Goal: Transaction & Acquisition: Purchase product/service

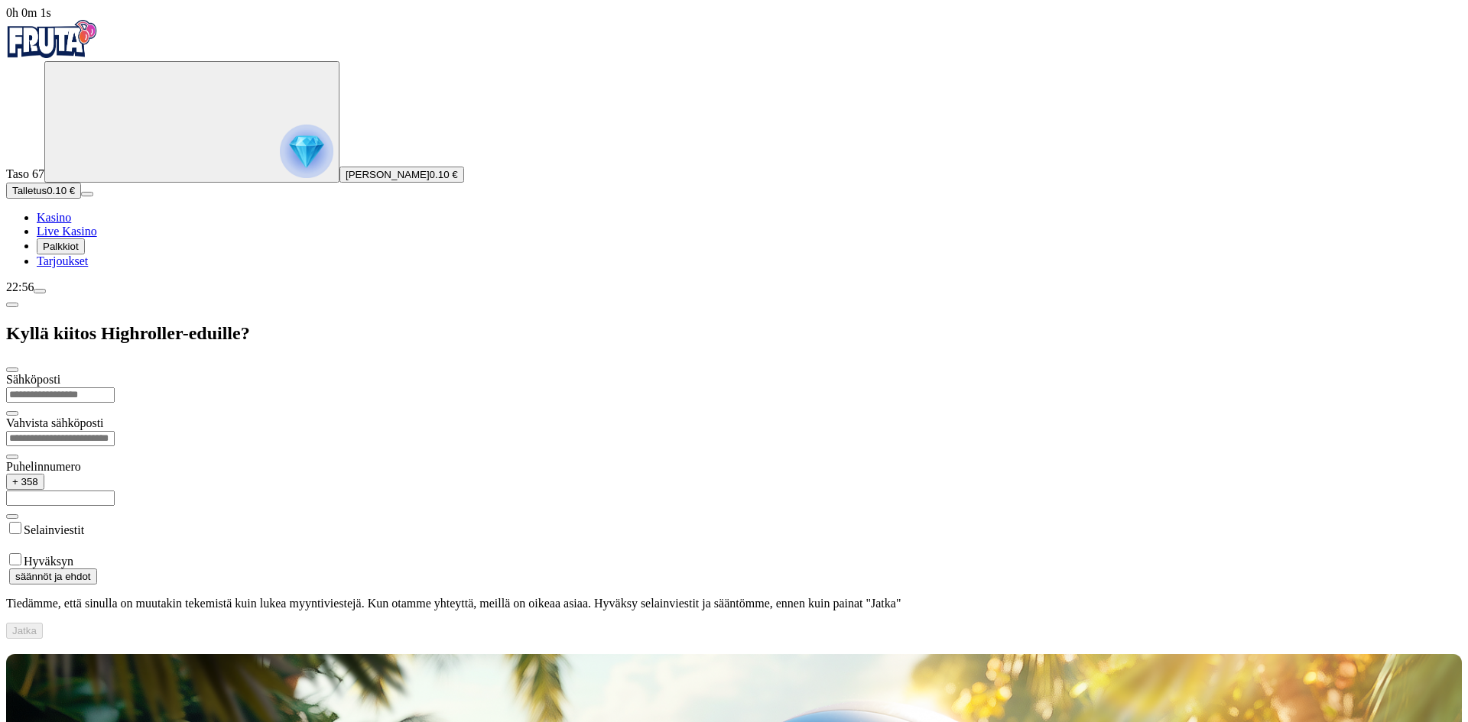
click at [280, 152] on img "Primary" at bounding box center [307, 152] width 54 height 54
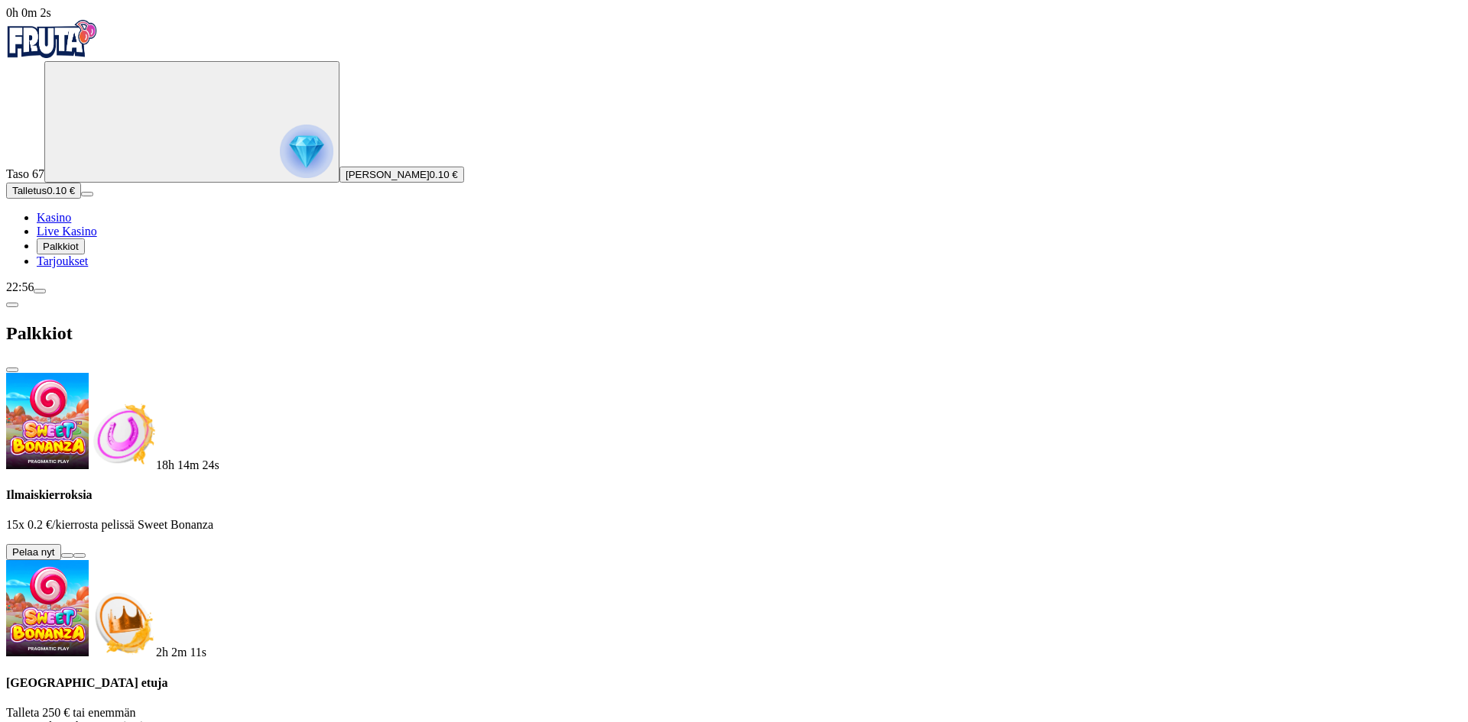
scroll to position [202, 0]
click at [47, 196] on span "Talletus" at bounding box center [29, 190] width 34 height 11
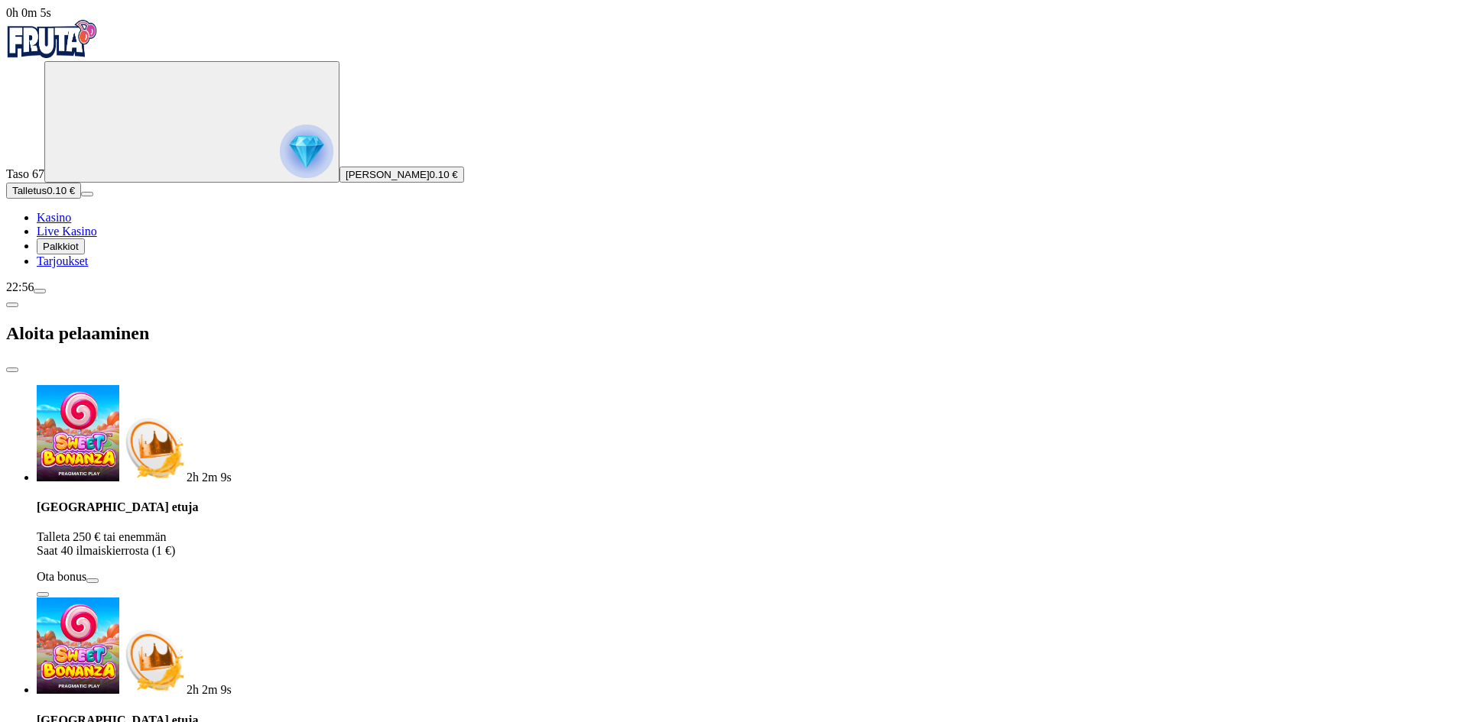
drag, startPoint x: 320, startPoint y: 320, endPoint x: 176, endPoint y: 299, distance: 146.0
type input "**"
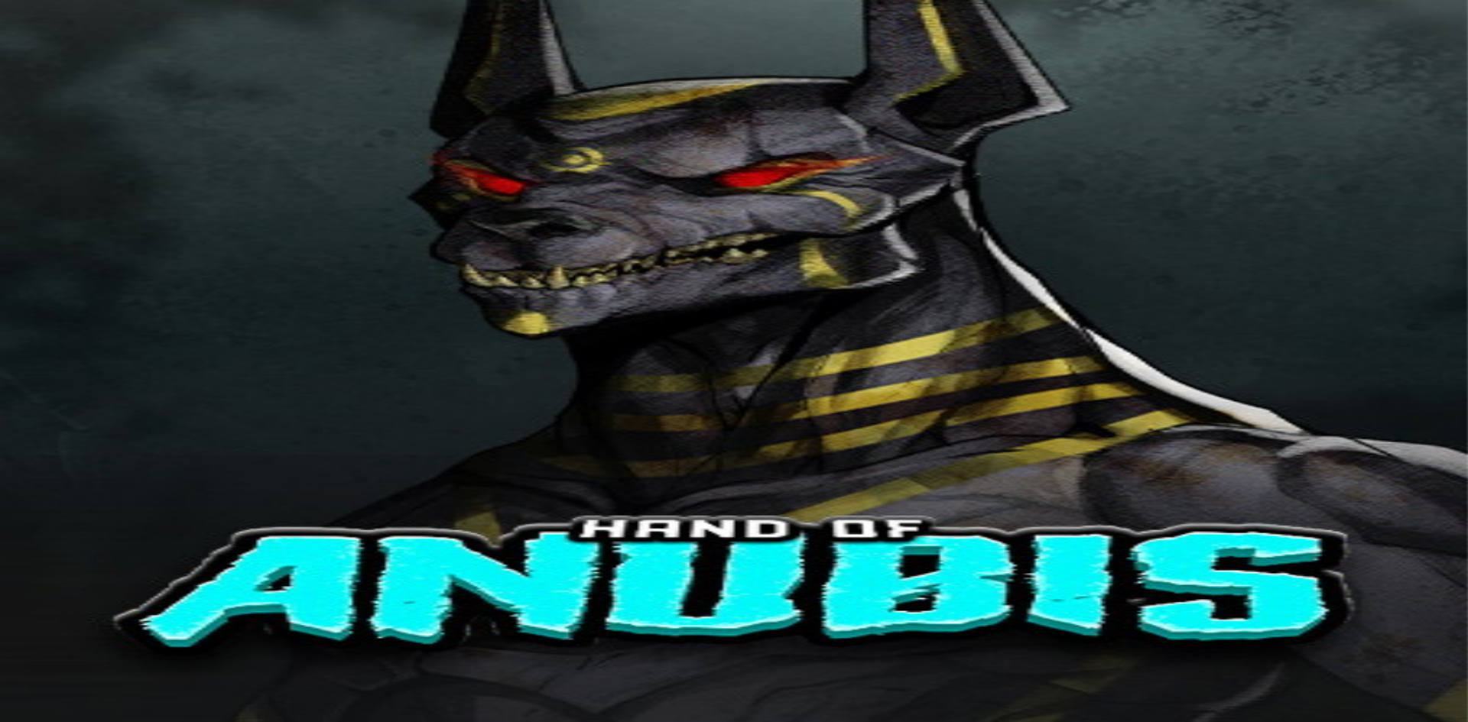
click at [98, 53] on img "Primary" at bounding box center [52, 39] width 92 height 38
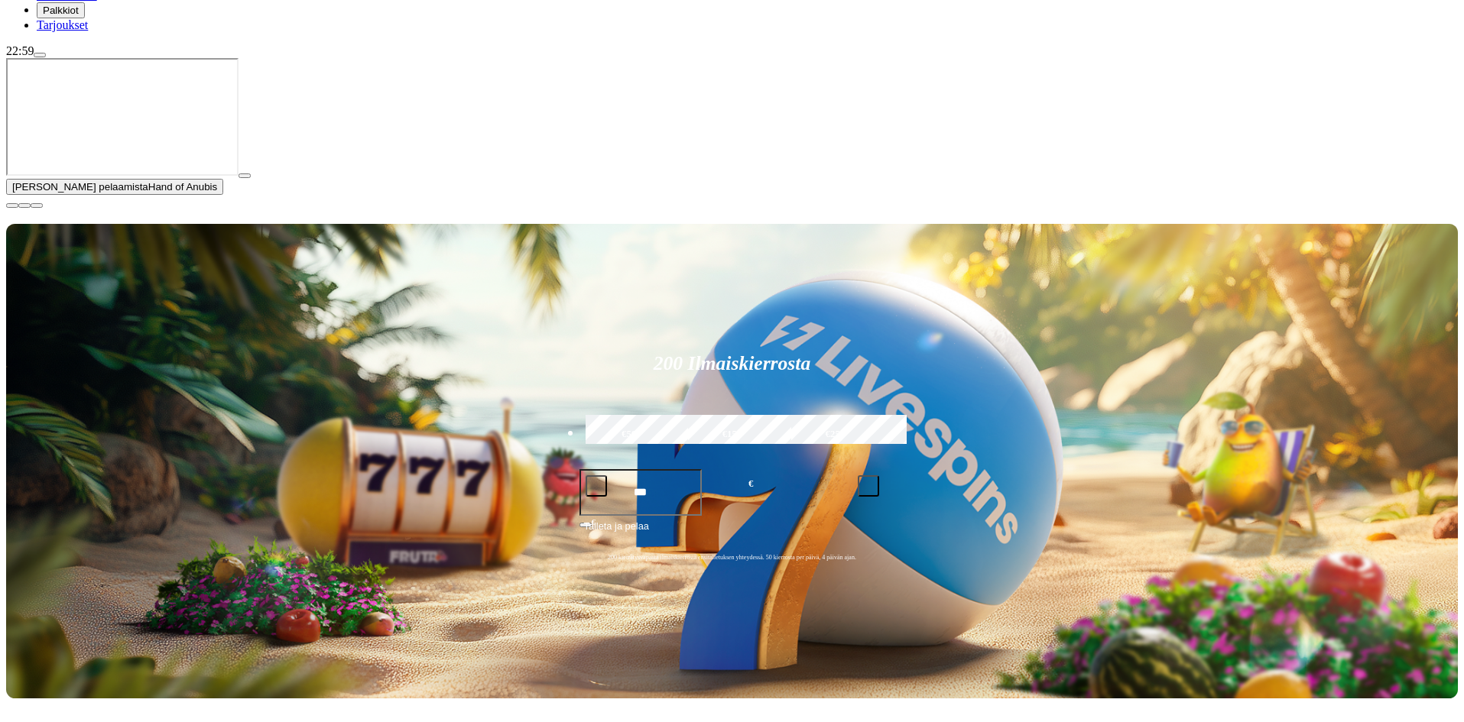
scroll to position [306, 0]
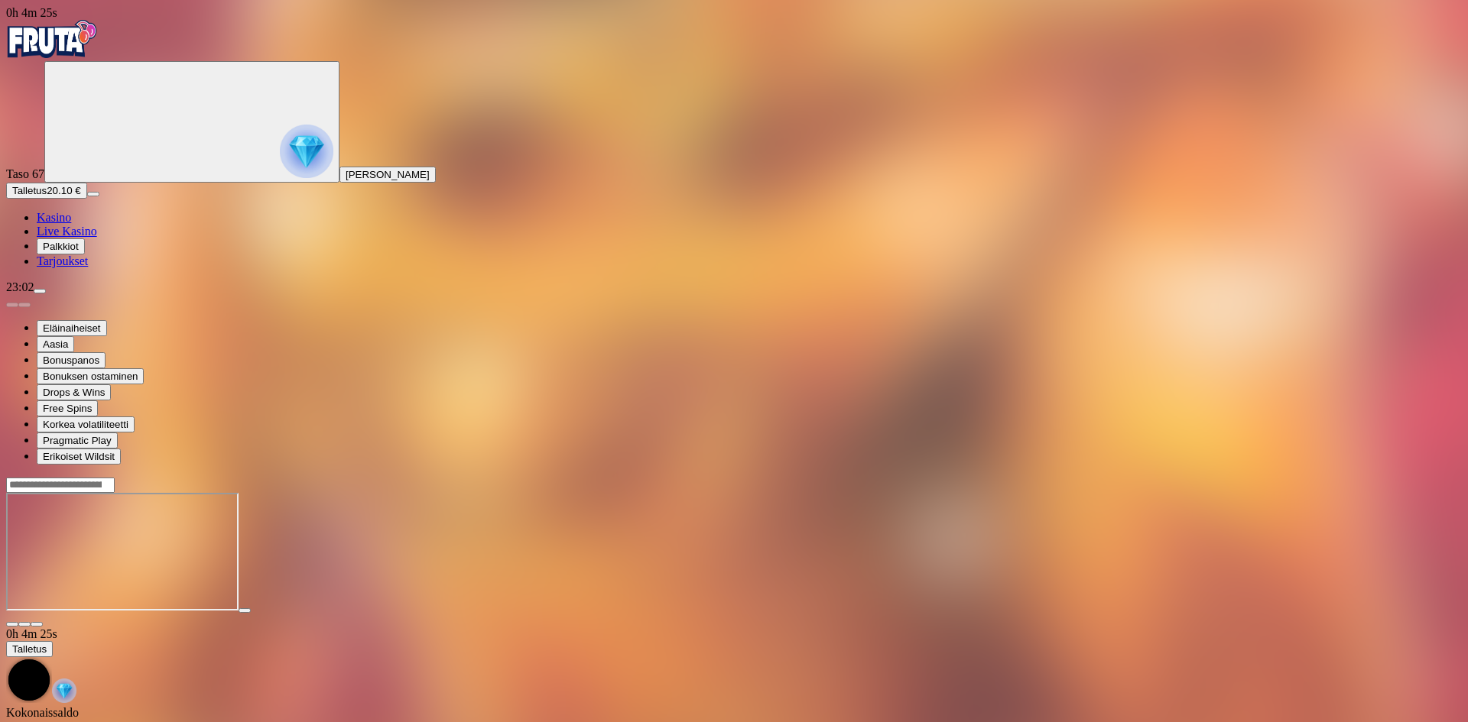
click at [86, 53] on img "Primary" at bounding box center [52, 39] width 92 height 38
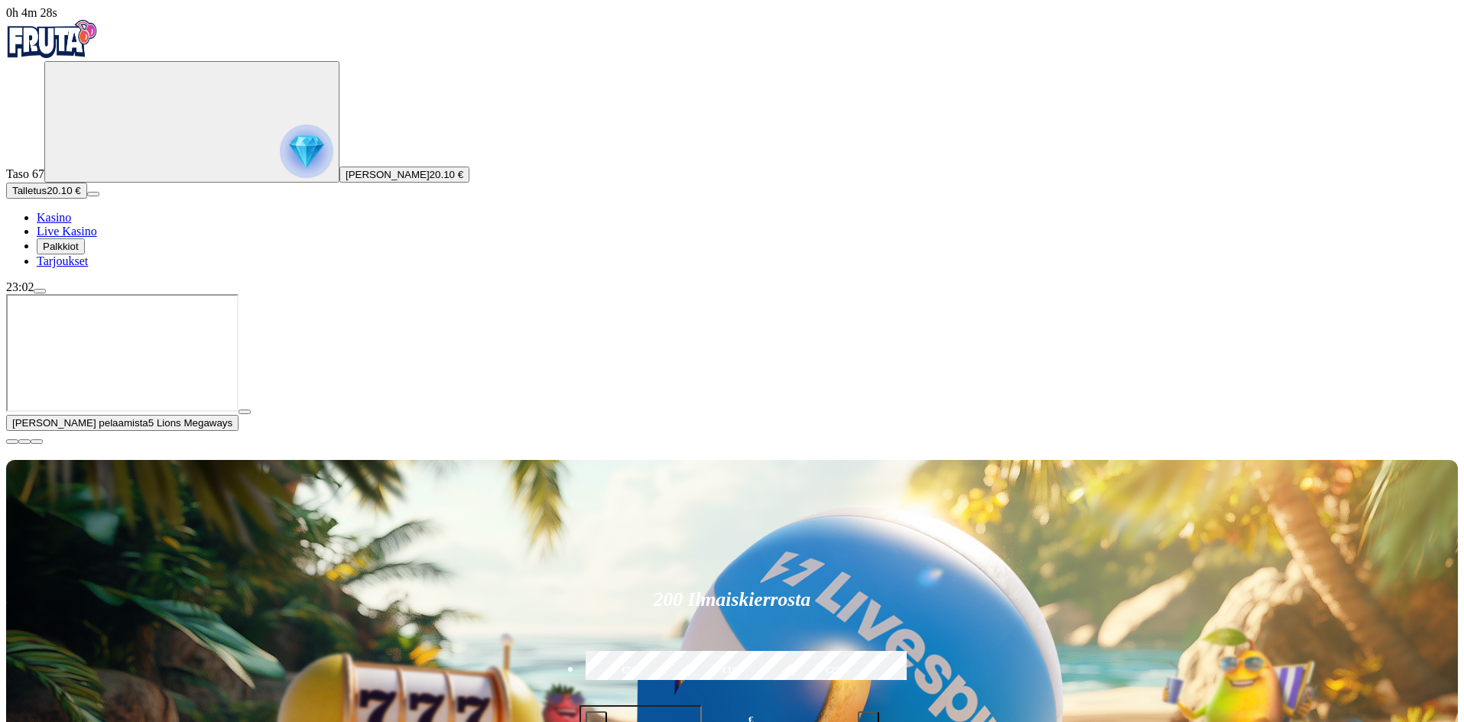
click at [12, 442] on span "close icon" at bounding box center [12, 442] width 0 height 0
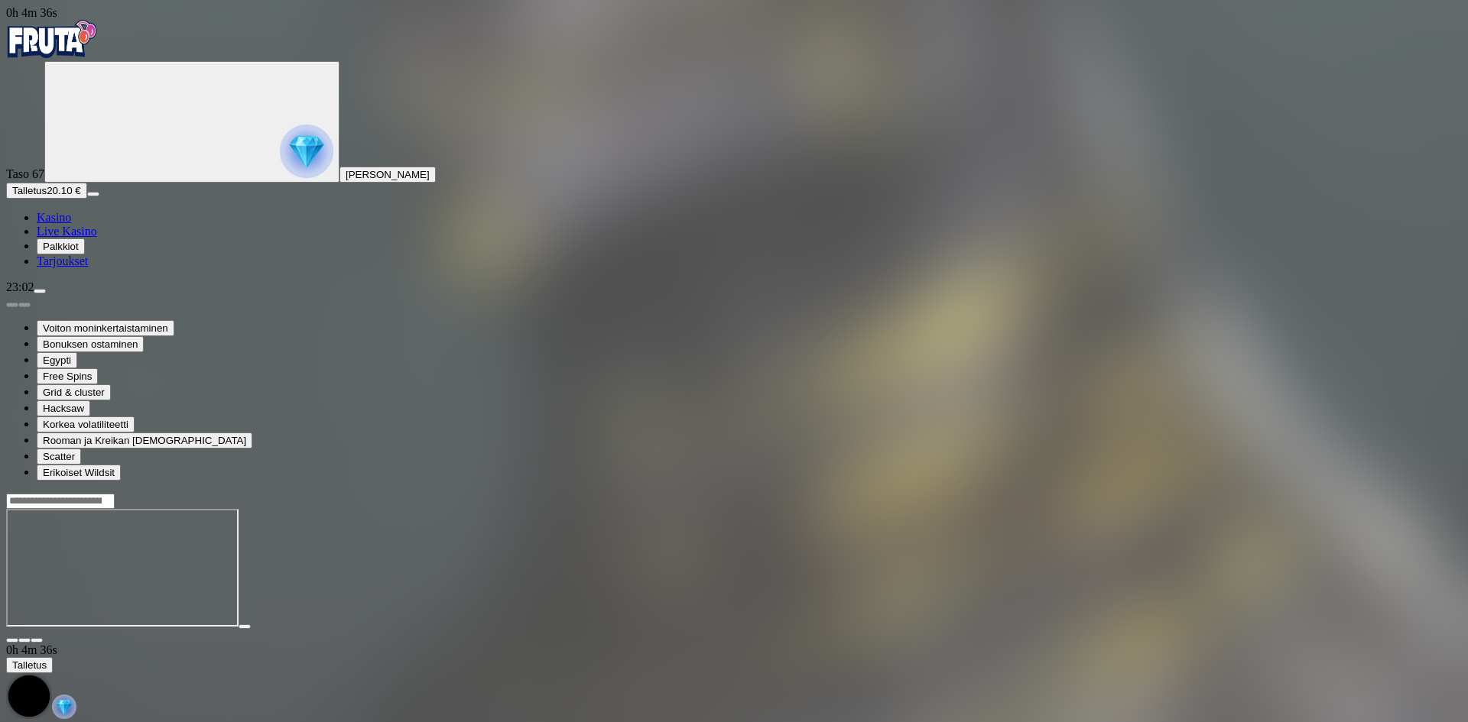
click at [87, 199] on button "Talletus 20.10 €" at bounding box center [46, 191] width 81 height 16
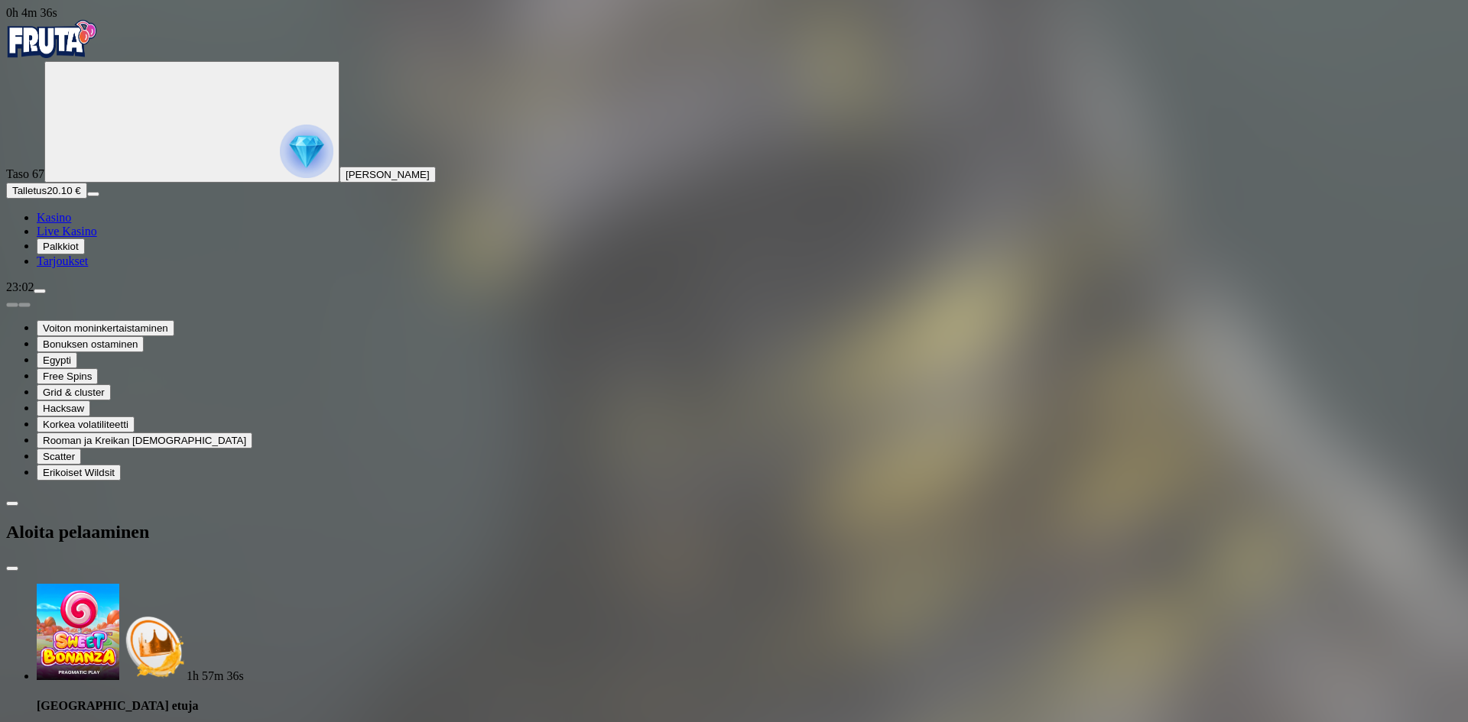
click at [255, 584] on div "1h 57m 36s" at bounding box center [749, 633] width 1425 height 99
drag, startPoint x: 292, startPoint y: 319, endPoint x: 174, endPoint y: 306, distance: 119.2
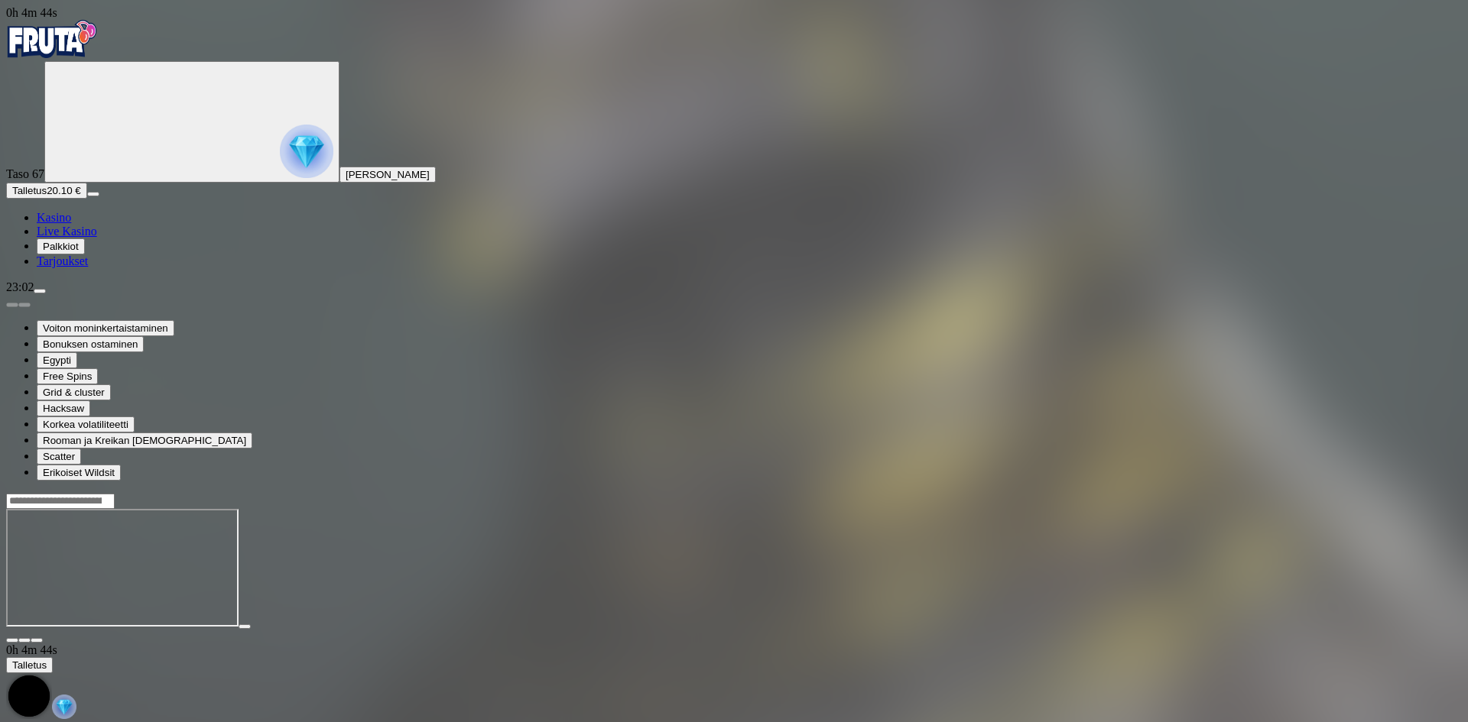
click at [47, 196] on span "Talletus" at bounding box center [29, 190] width 34 height 11
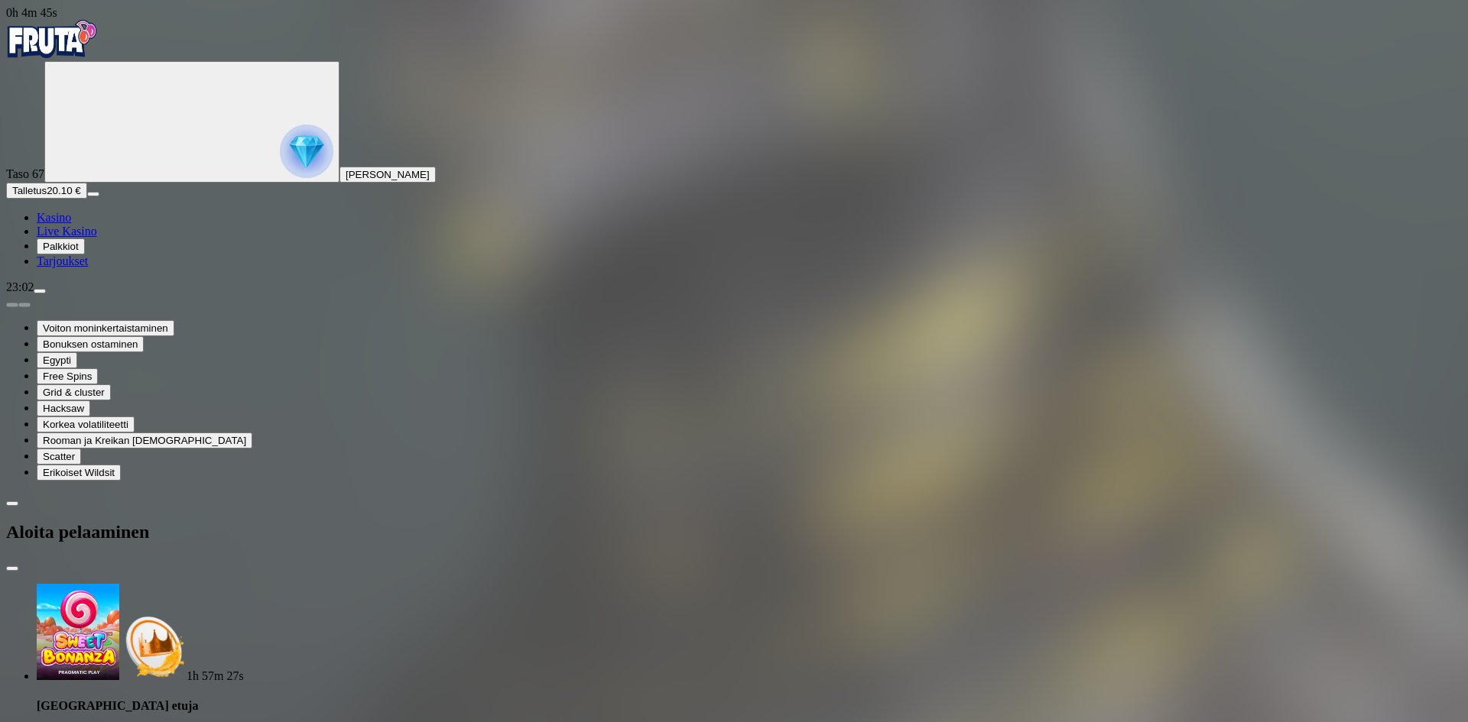
drag, startPoint x: 291, startPoint y: 326, endPoint x: 185, endPoint y: 319, distance: 106.5
type input "**"
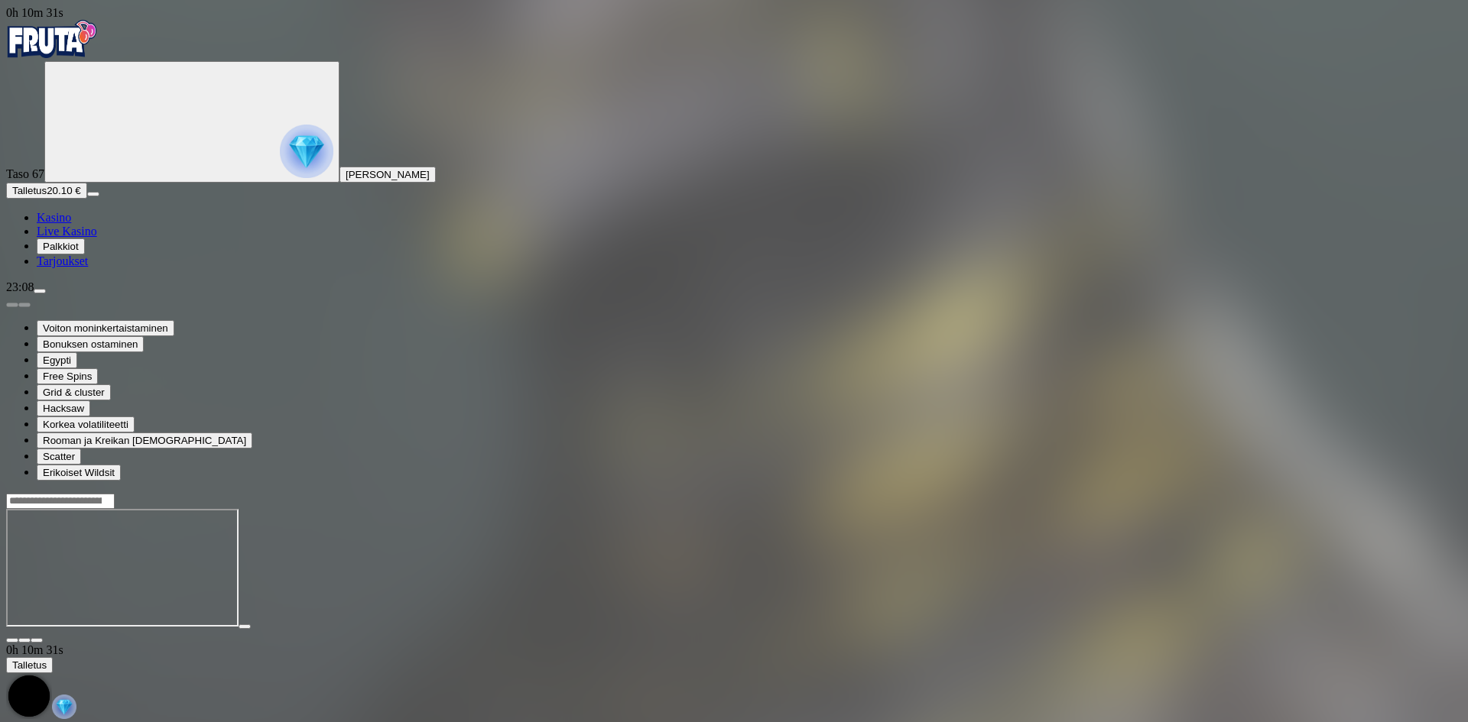
click at [87, 199] on button "Talletus 20.10 €" at bounding box center [46, 191] width 81 height 16
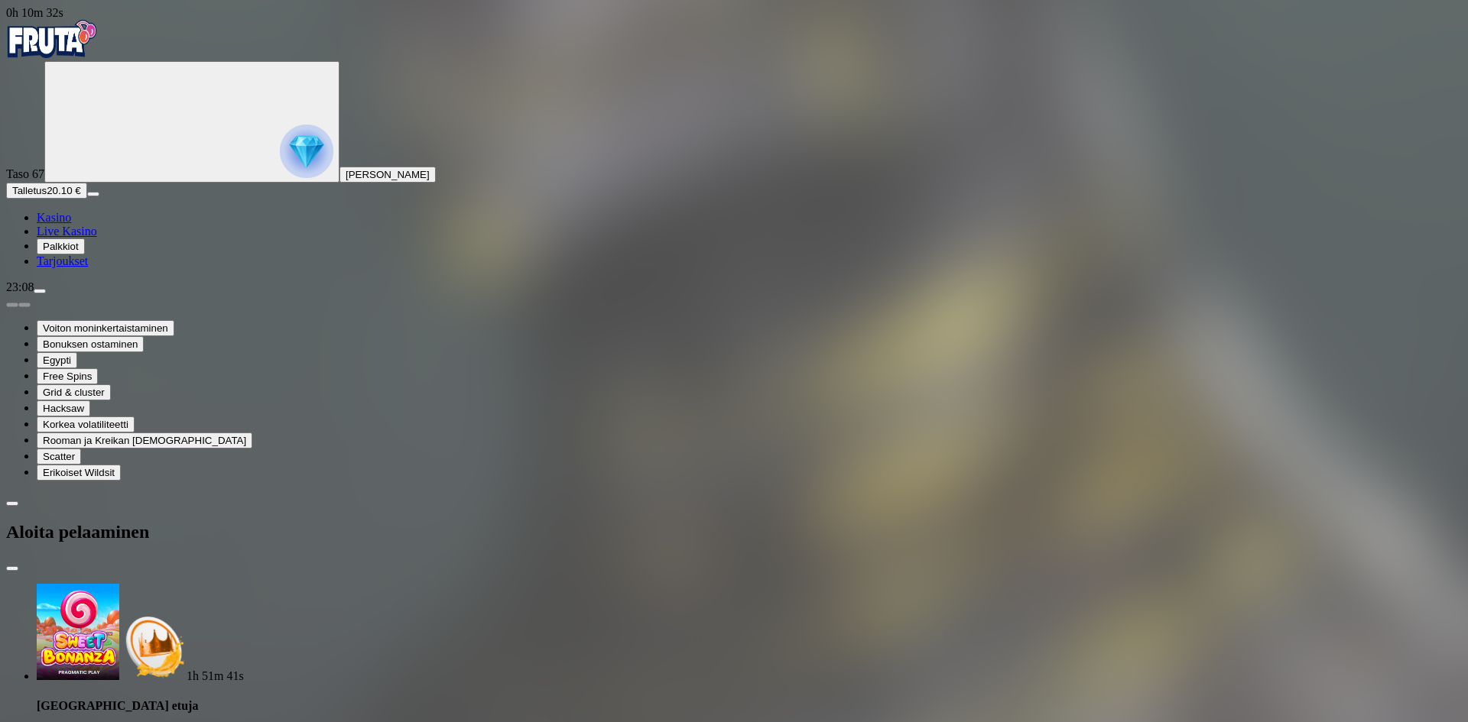
drag, startPoint x: 304, startPoint y: 330, endPoint x: 174, endPoint y: 328, distance: 130.0
type input "**"
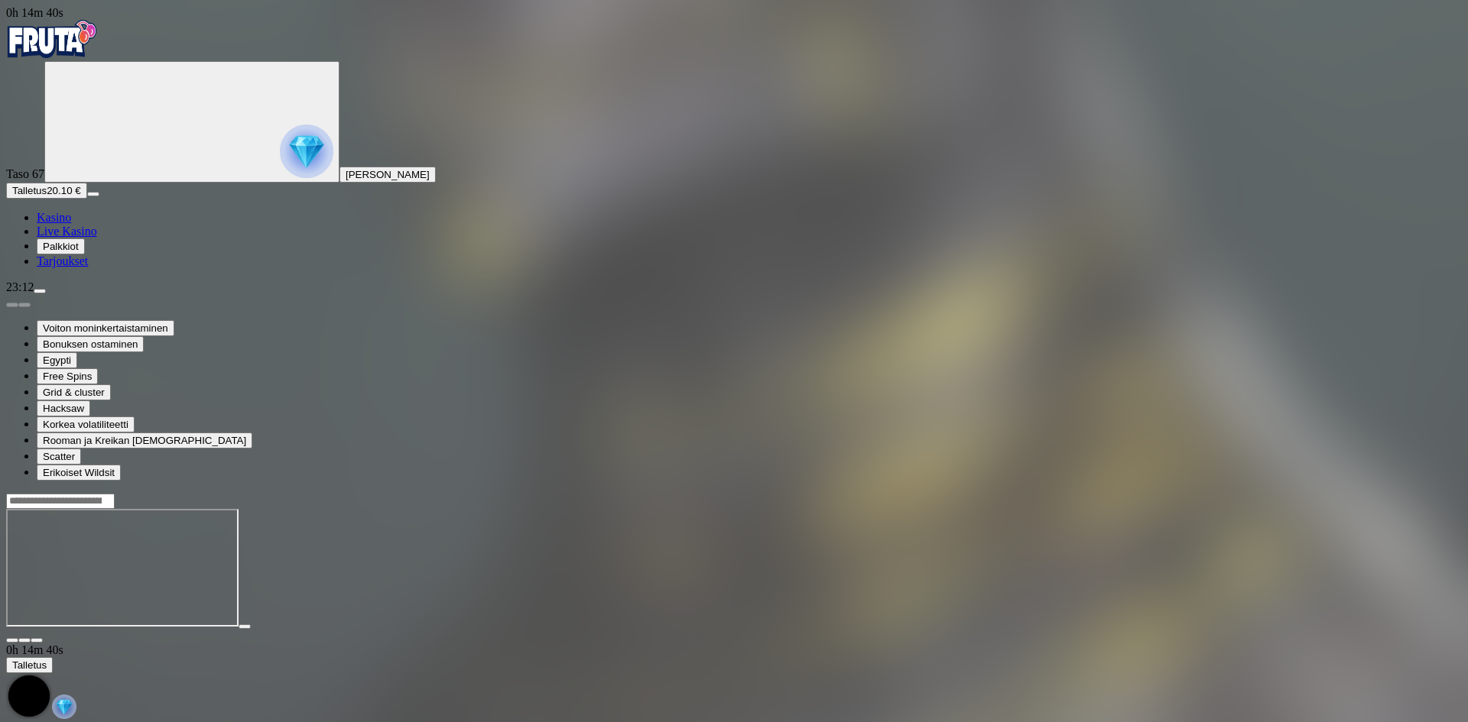
click at [47, 196] on span "Talletus" at bounding box center [29, 190] width 34 height 11
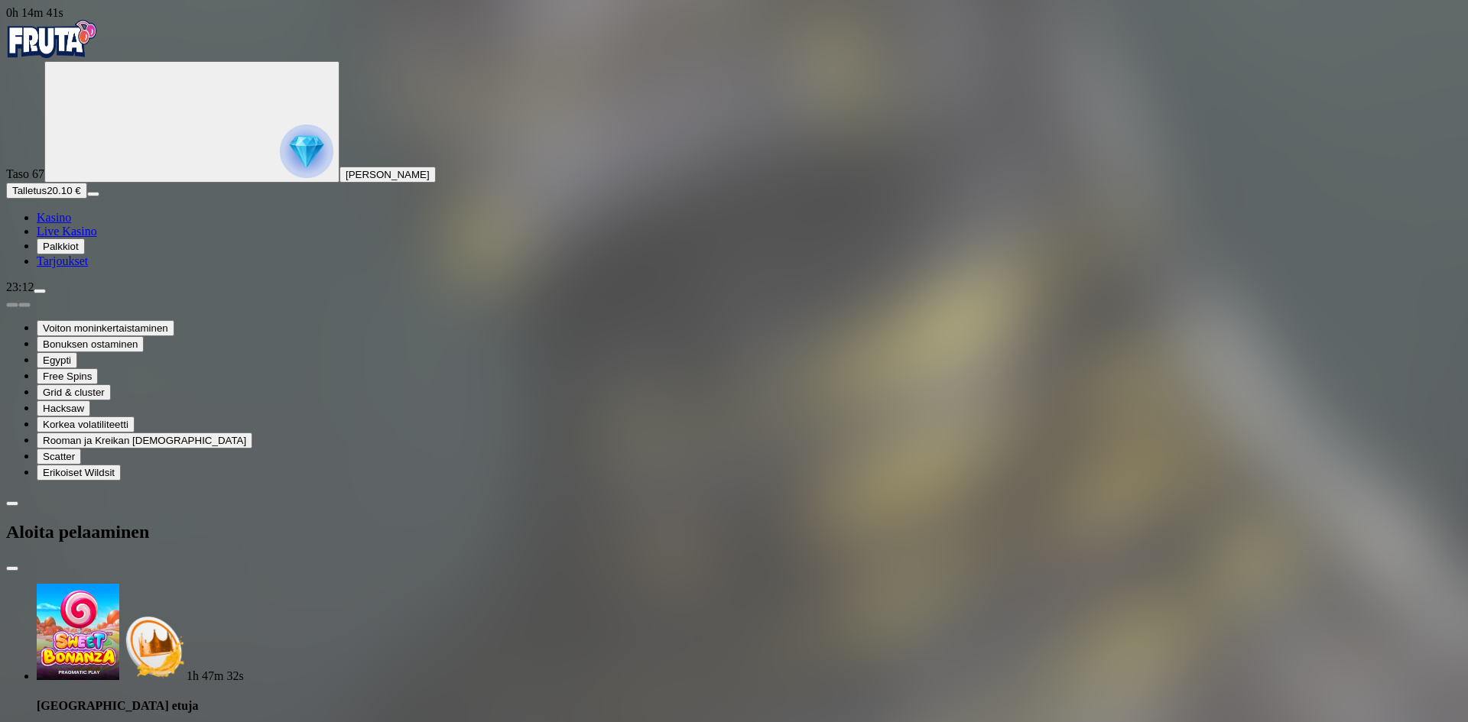
drag, startPoint x: 261, startPoint y: 339, endPoint x: 169, endPoint y: 320, distance: 93.7
type input "**"
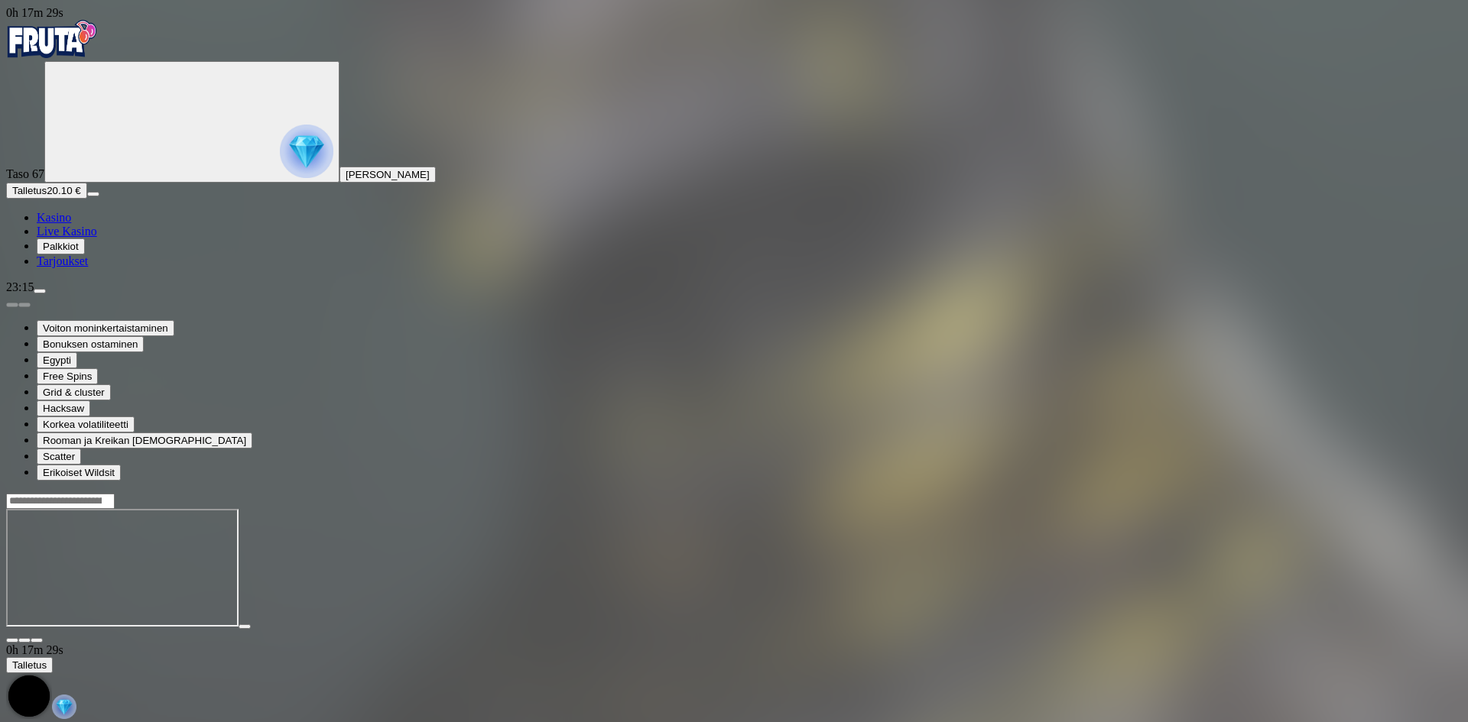
click at [47, 196] on span "Talletus" at bounding box center [29, 190] width 34 height 11
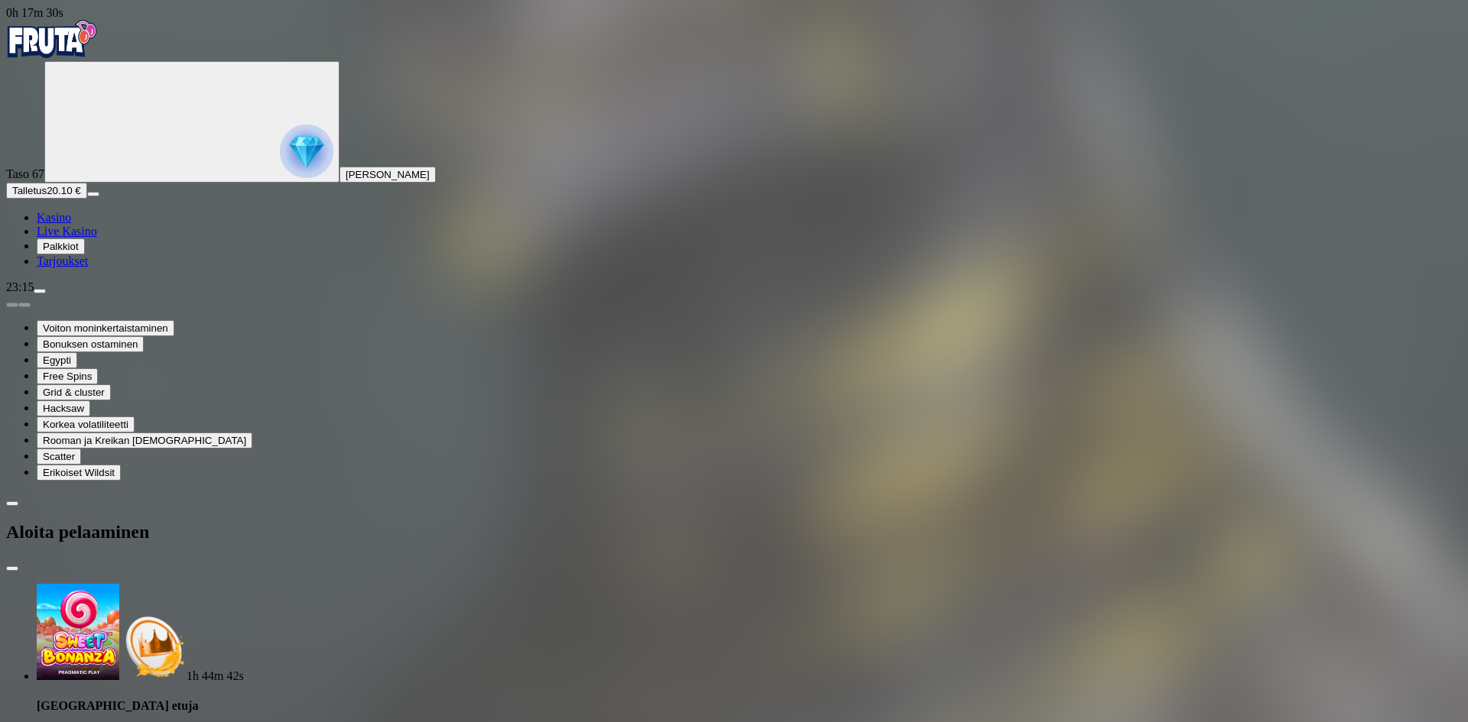
drag, startPoint x: 338, startPoint y: 323, endPoint x: 149, endPoint y: 314, distance: 189.0
type input "**"
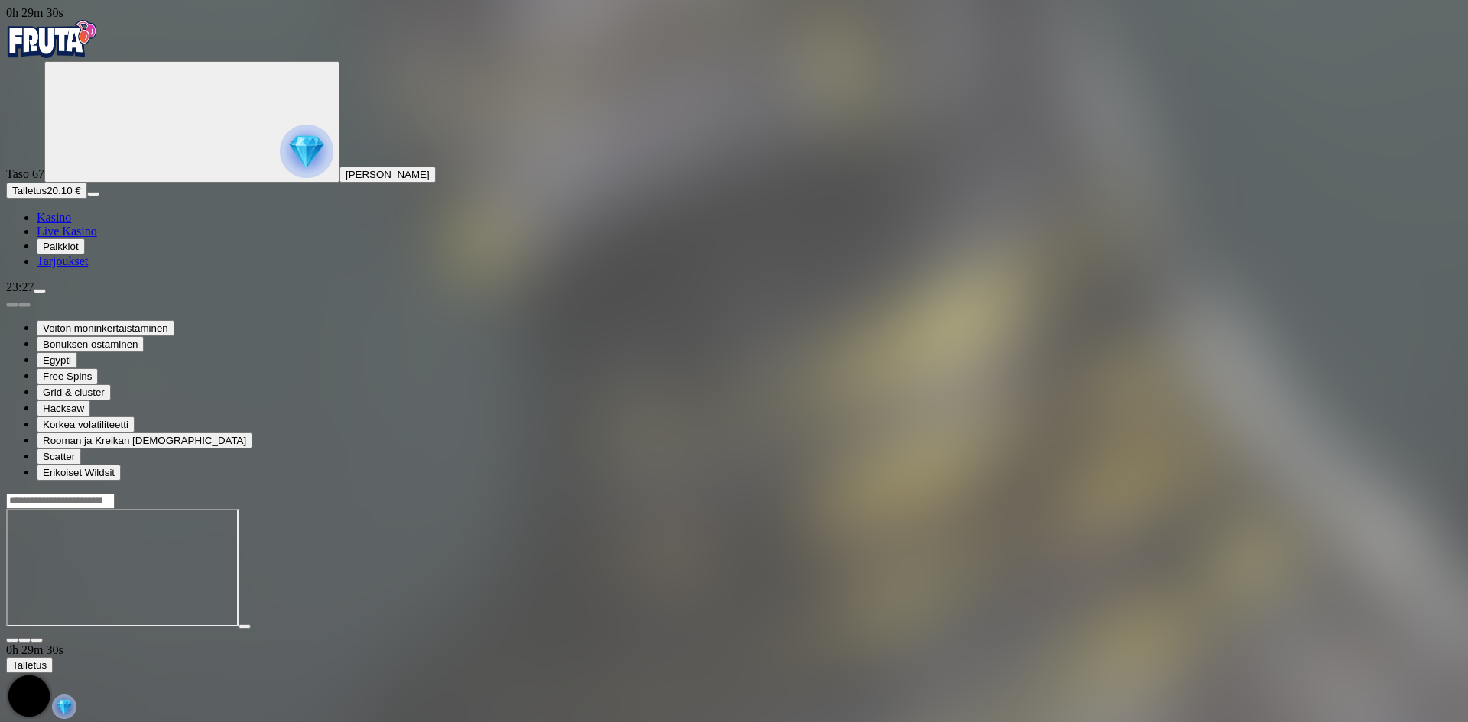
click at [87, 52] on img "Primary" at bounding box center [52, 39] width 92 height 38
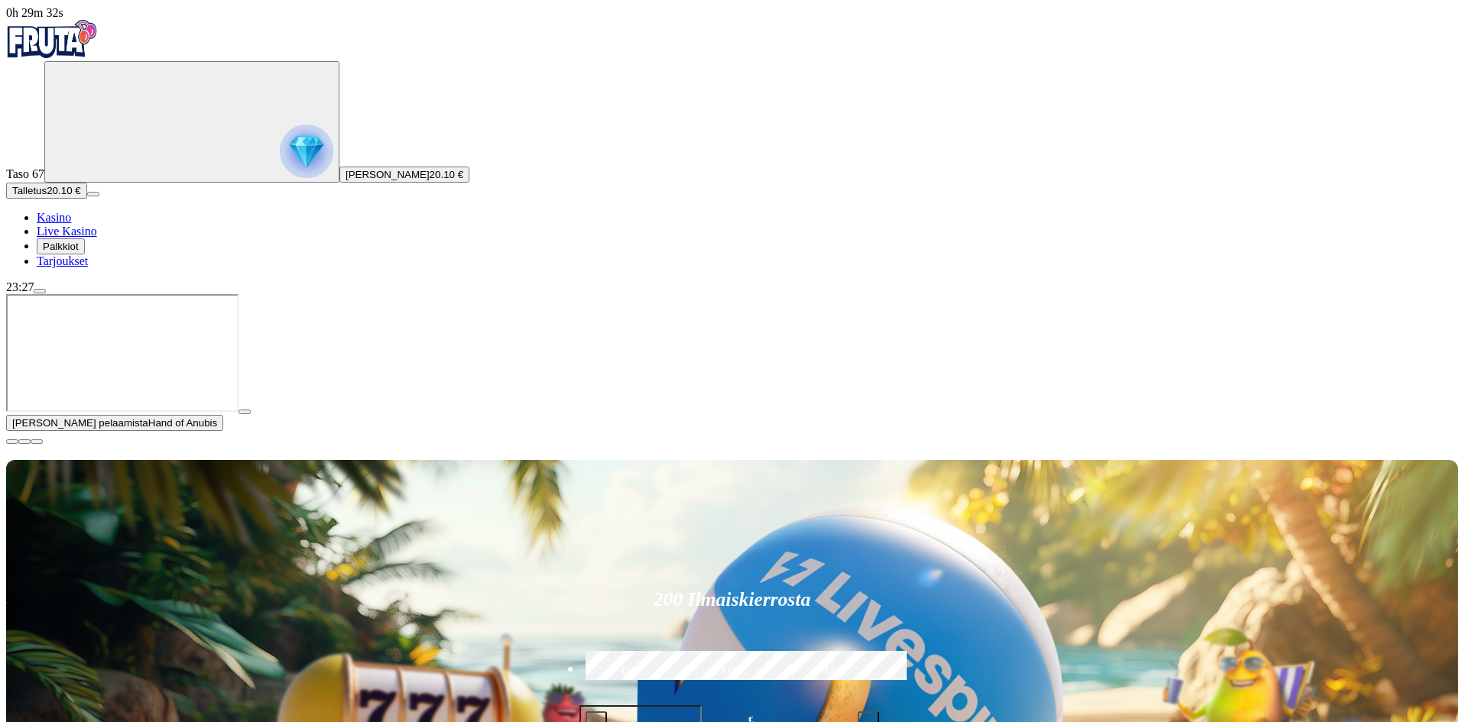
click at [18, 444] on button "button" at bounding box center [12, 442] width 12 height 5
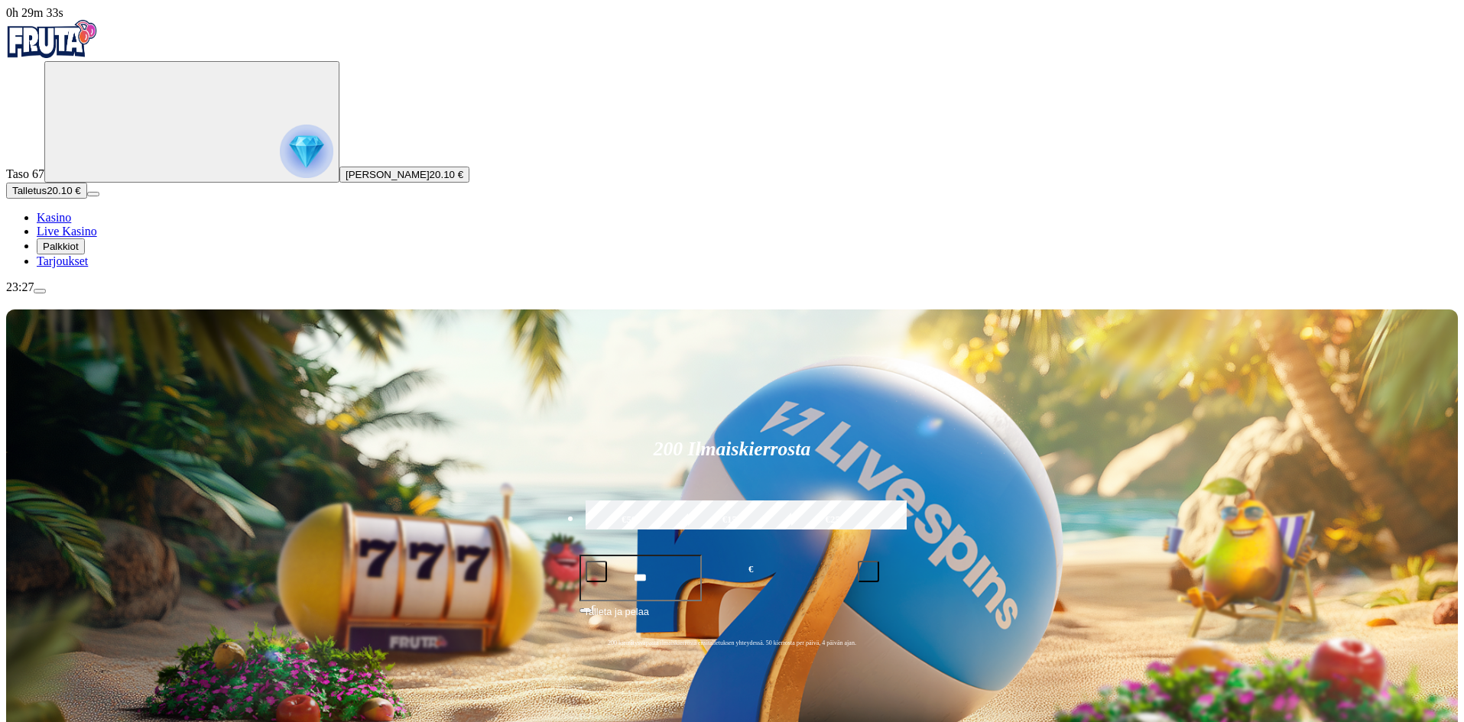
click at [40, 291] on span "menu icon" at bounding box center [40, 291] width 0 height 0
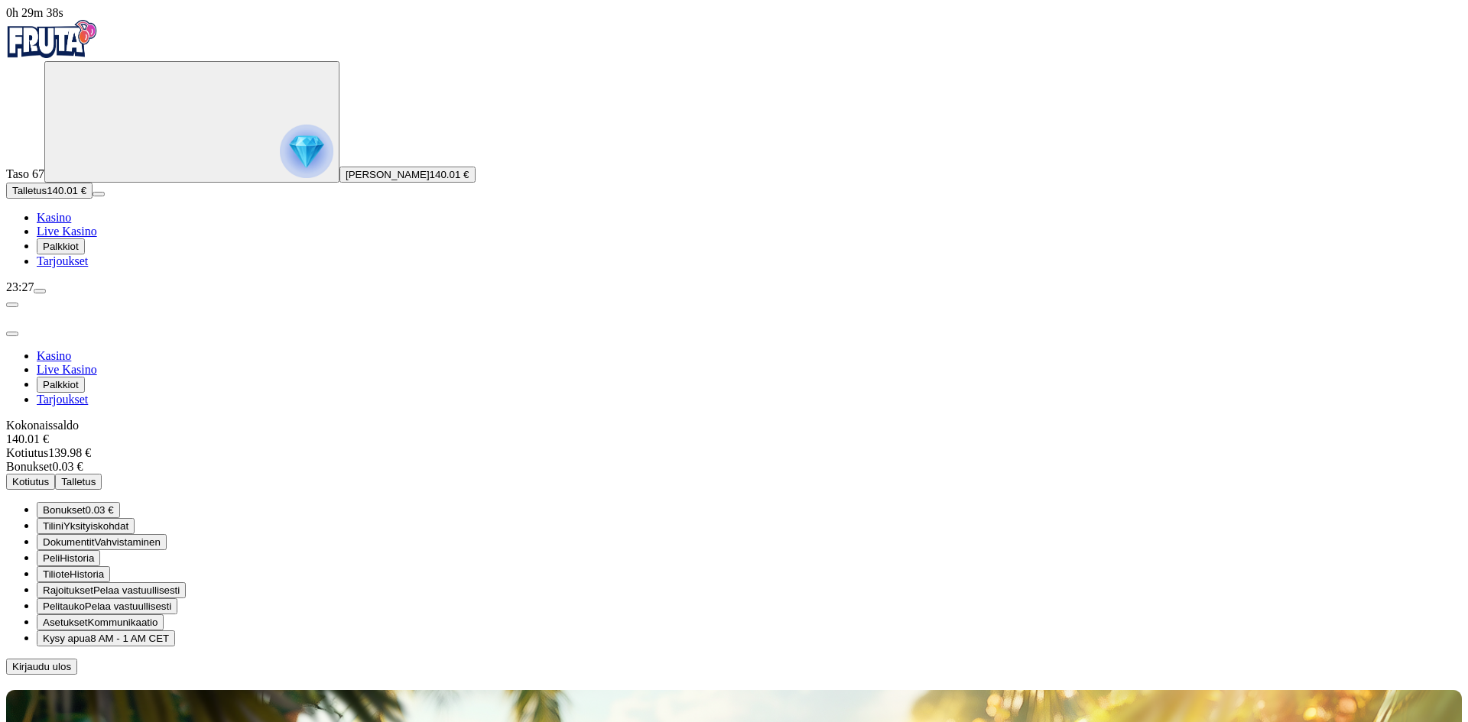
drag, startPoint x: 236, startPoint y: 139, endPoint x: 251, endPoint y: 160, distance: 25.2
click at [49, 476] on span "Kotiutus" at bounding box center [30, 481] width 37 height 11
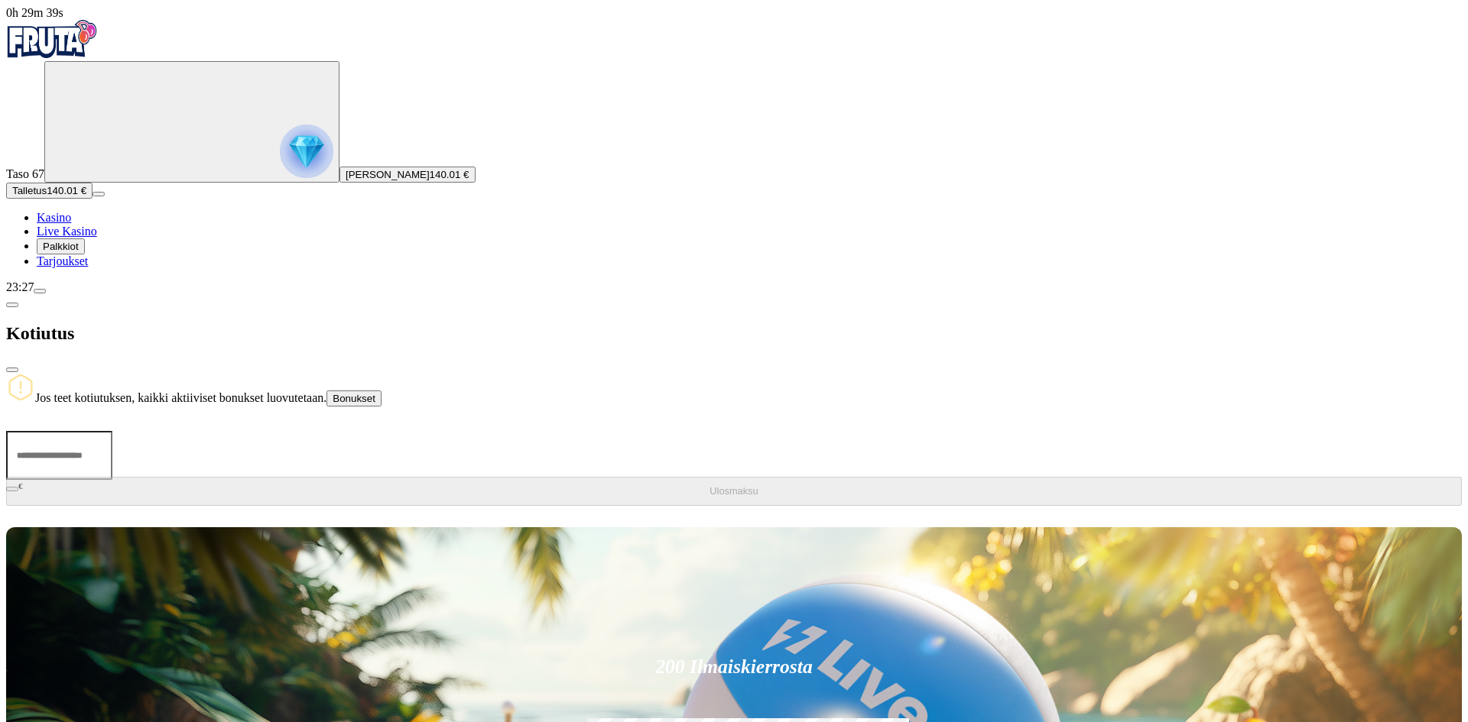
click at [112, 431] on input "number" at bounding box center [59, 455] width 106 height 49
type input "***"
click at [709, 485] on span "Ulosmaksu" at bounding box center [733, 490] width 48 height 11
click at [12, 370] on span "close icon" at bounding box center [12, 370] width 0 height 0
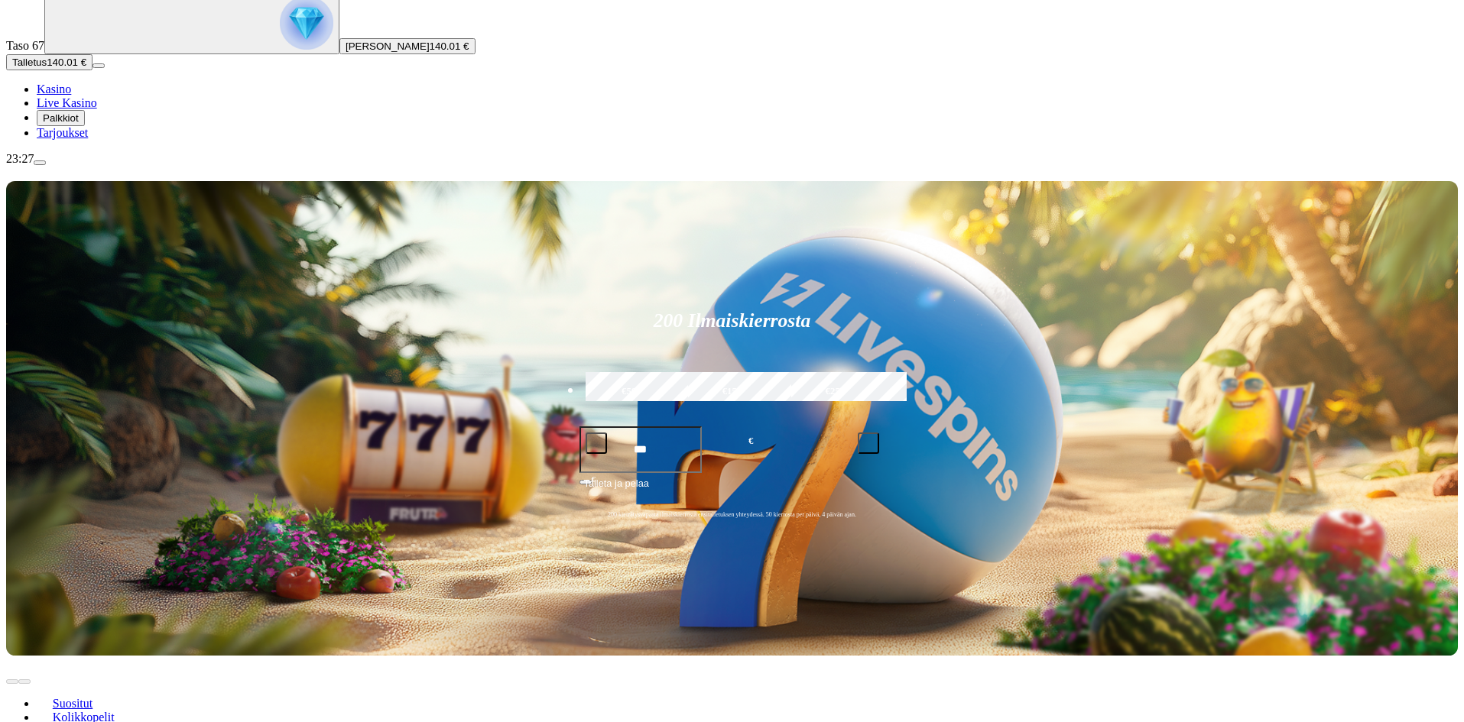
scroll to position [229, 0]
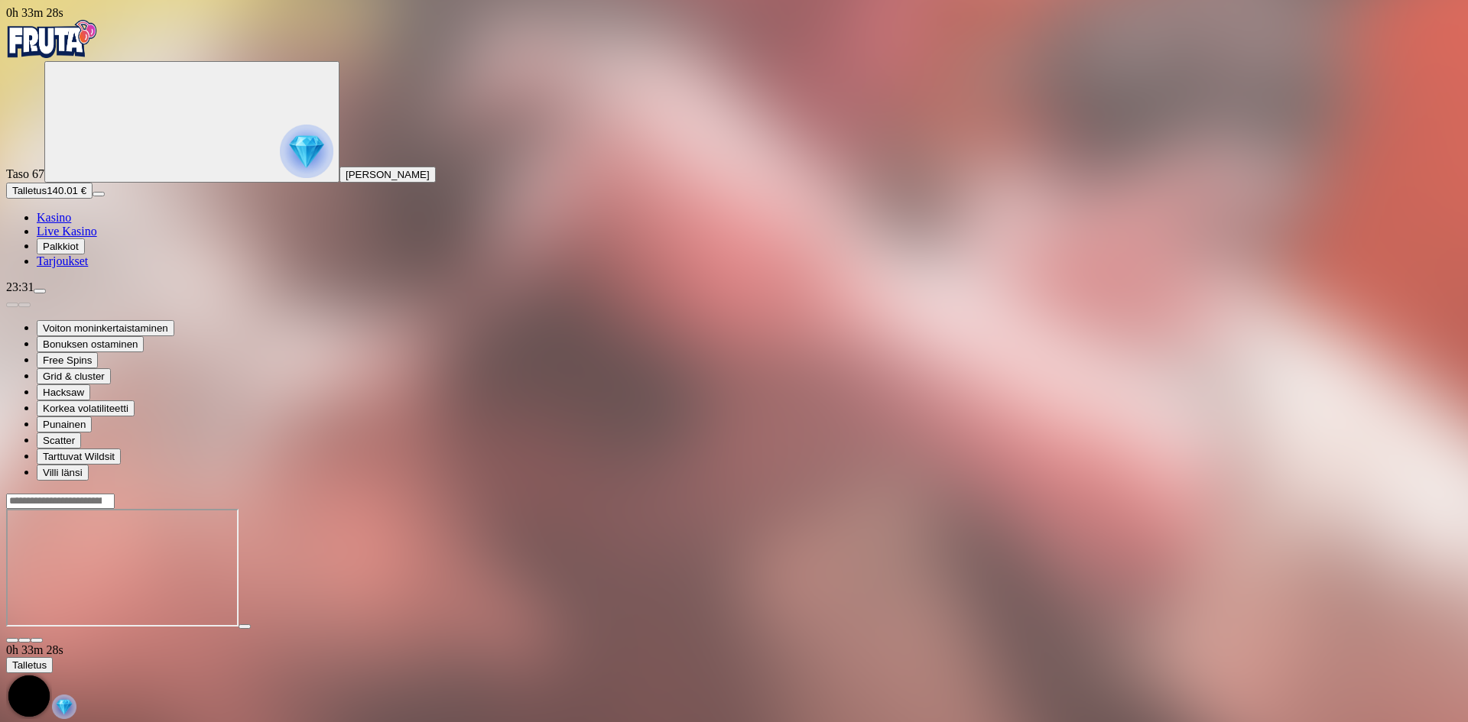
click at [83, 32] on img "Primary" at bounding box center [52, 39] width 92 height 38
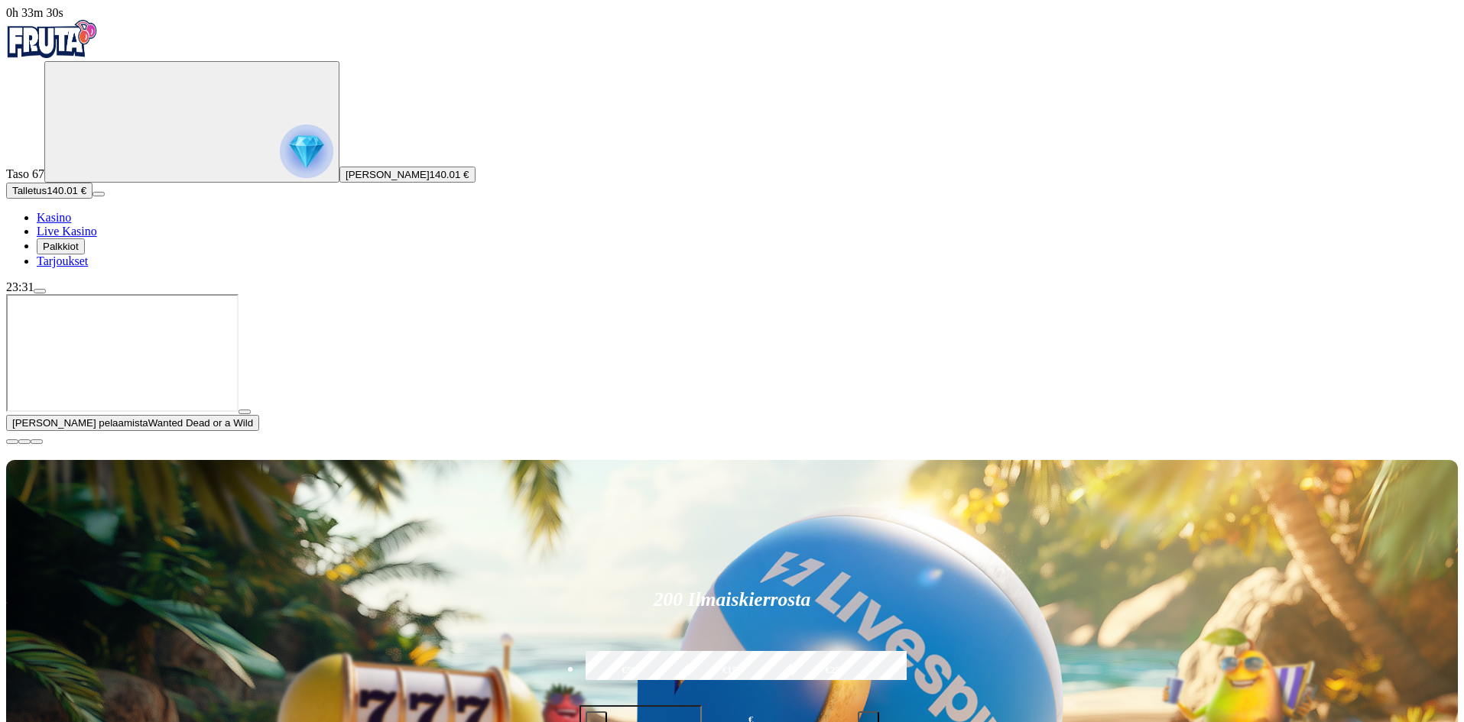
click at [12, 442] on span "close icon" at bounding box center [12, 442] width 0 height 0
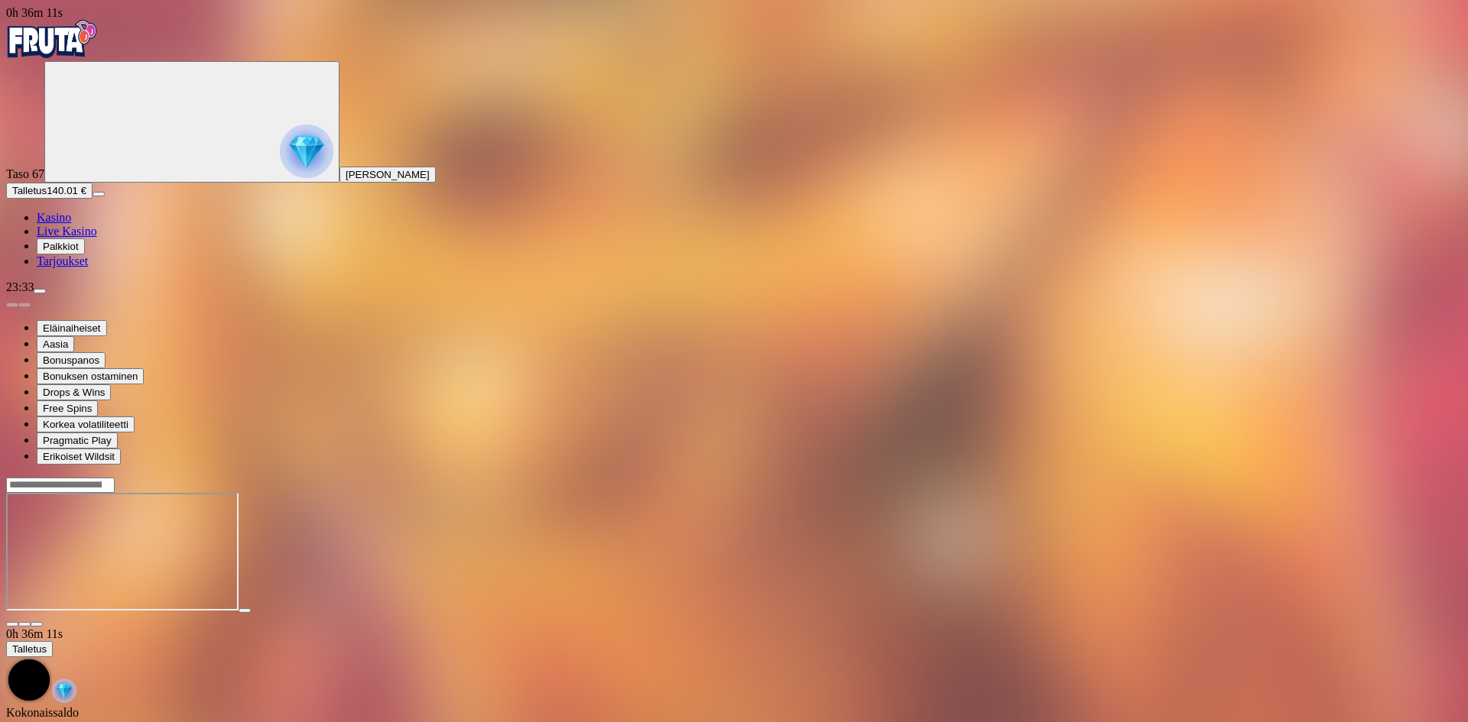
click at [85, 38] on img "Primary" at bounding box center [52, 39] width 92 height 38
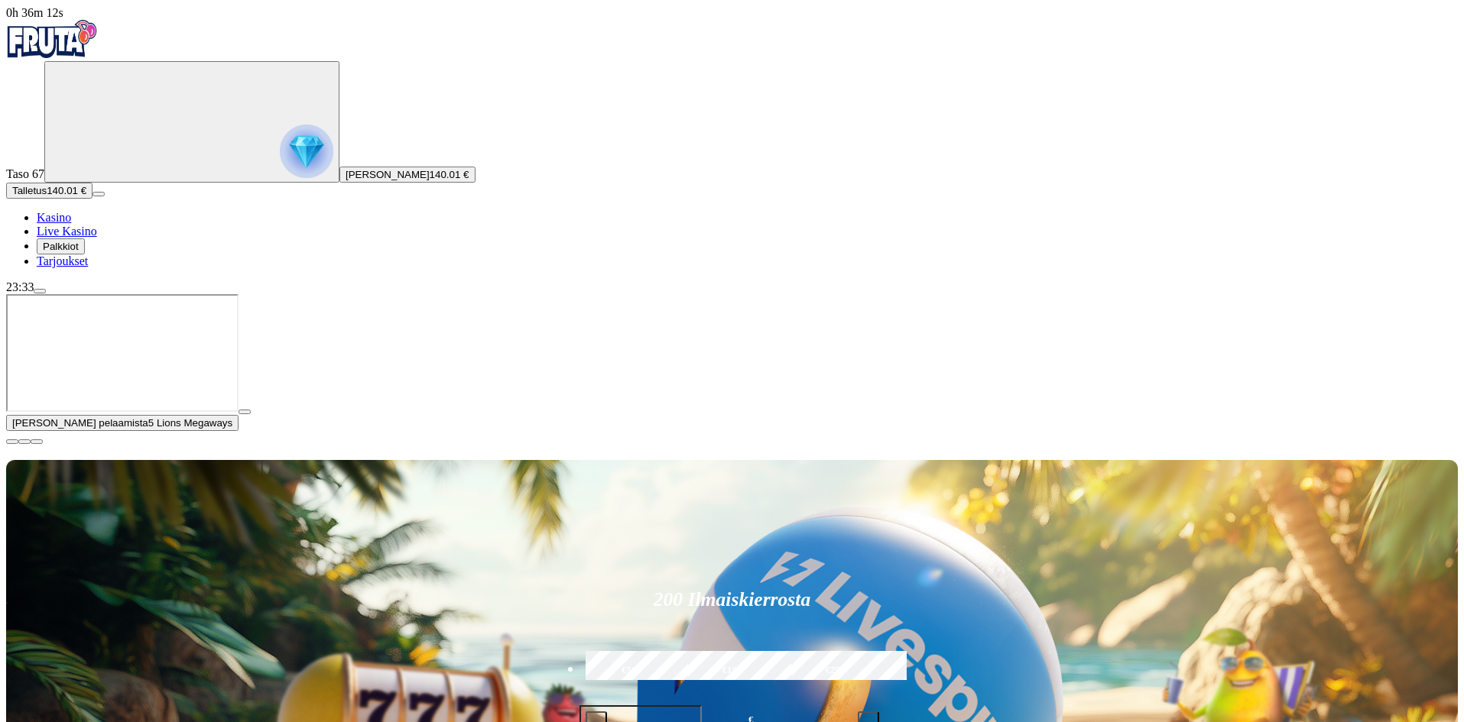
click at [12, 442] on span "close icon" at bounding box center [12, 442] width 0 height 0
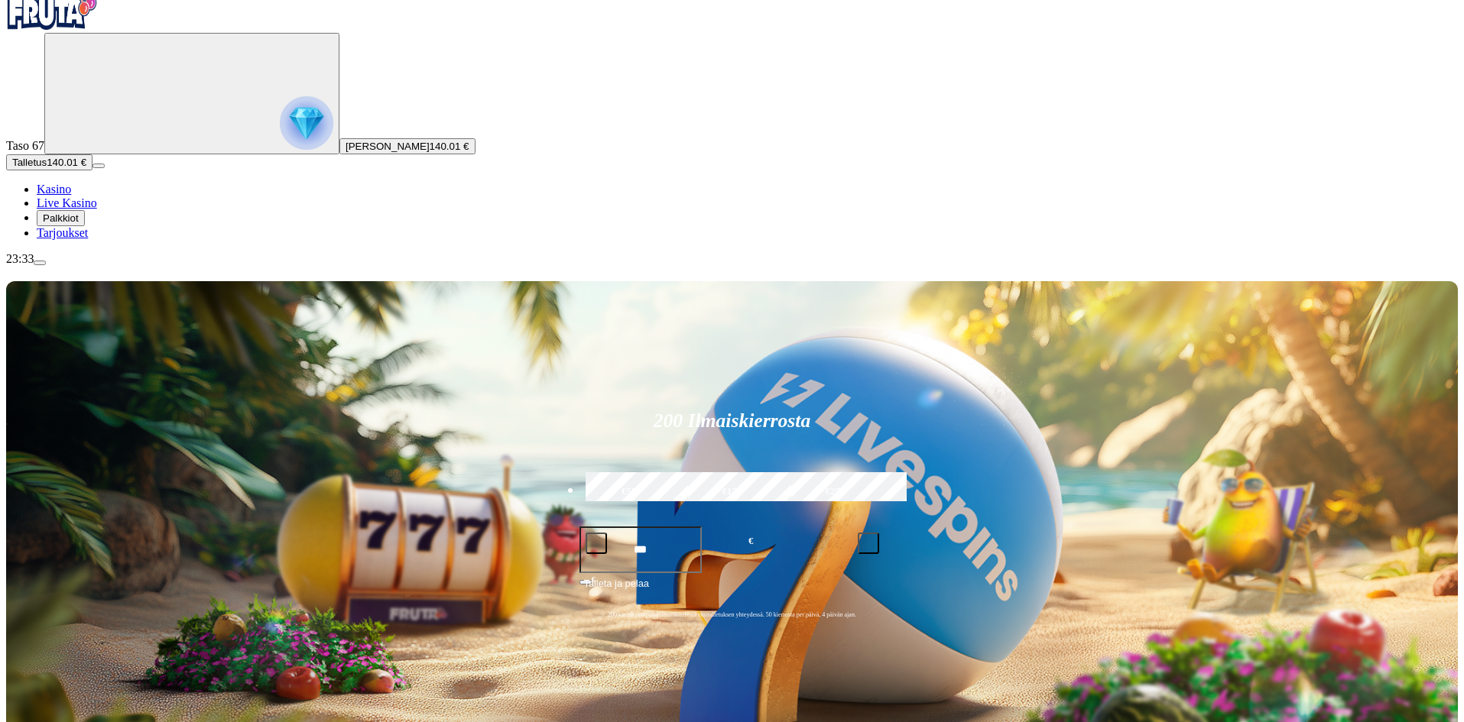
scroll to position [153, 0]
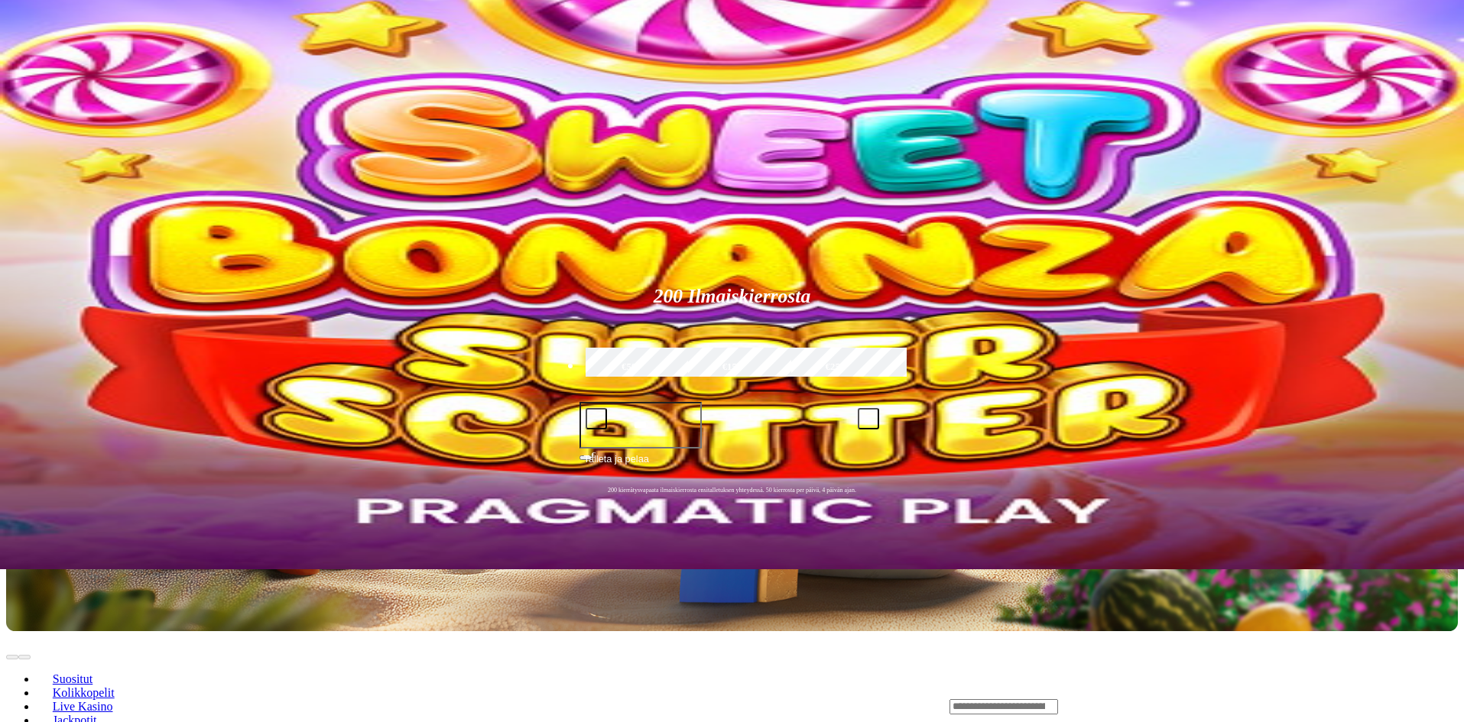
click at [1058, 699] on input "Search" at bounding box center [1003, 706] width 109 height 15
type input "*****"
click at [1025, 722] on span "Pelaa nyt" at bounding box center [1002, 728] width 45 height 13
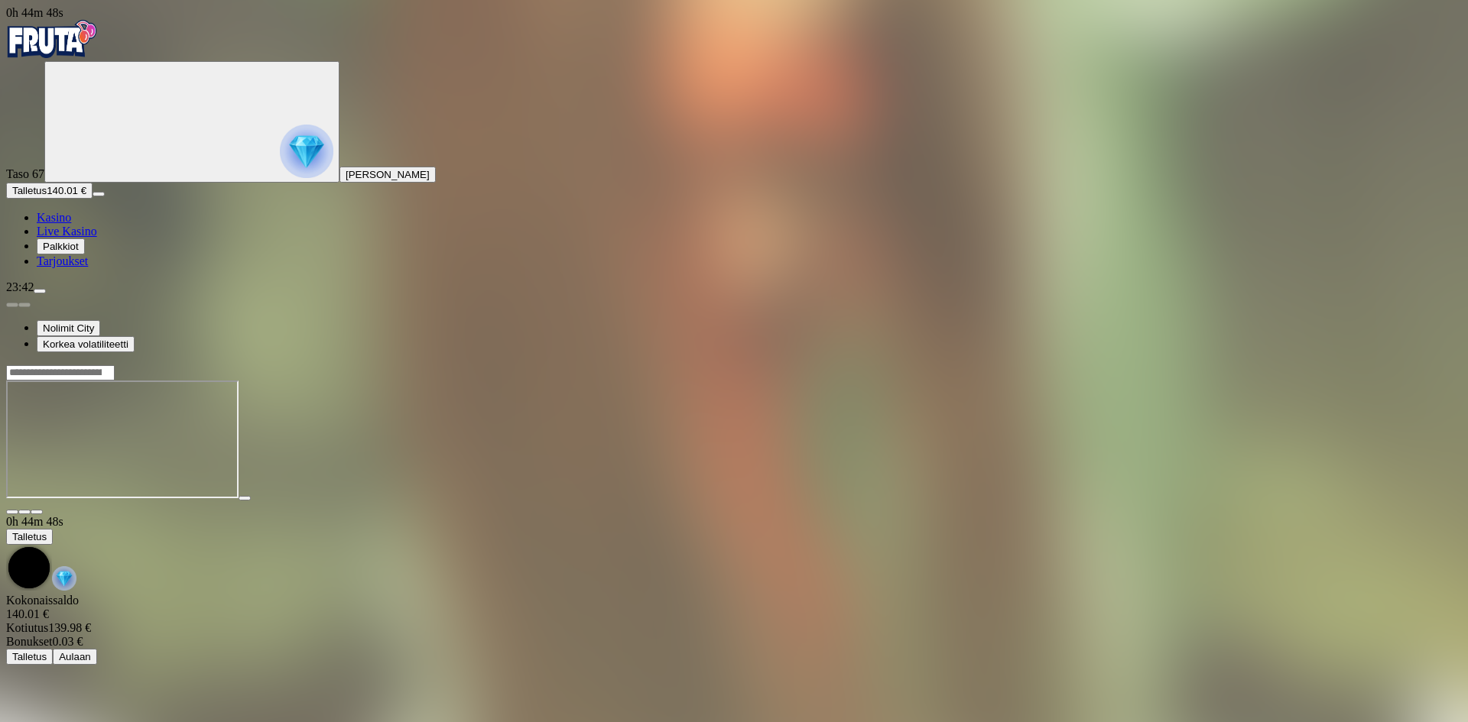
click at [87, 50] on img "Primary" at bounding box center [52, 39] width 92 height 38
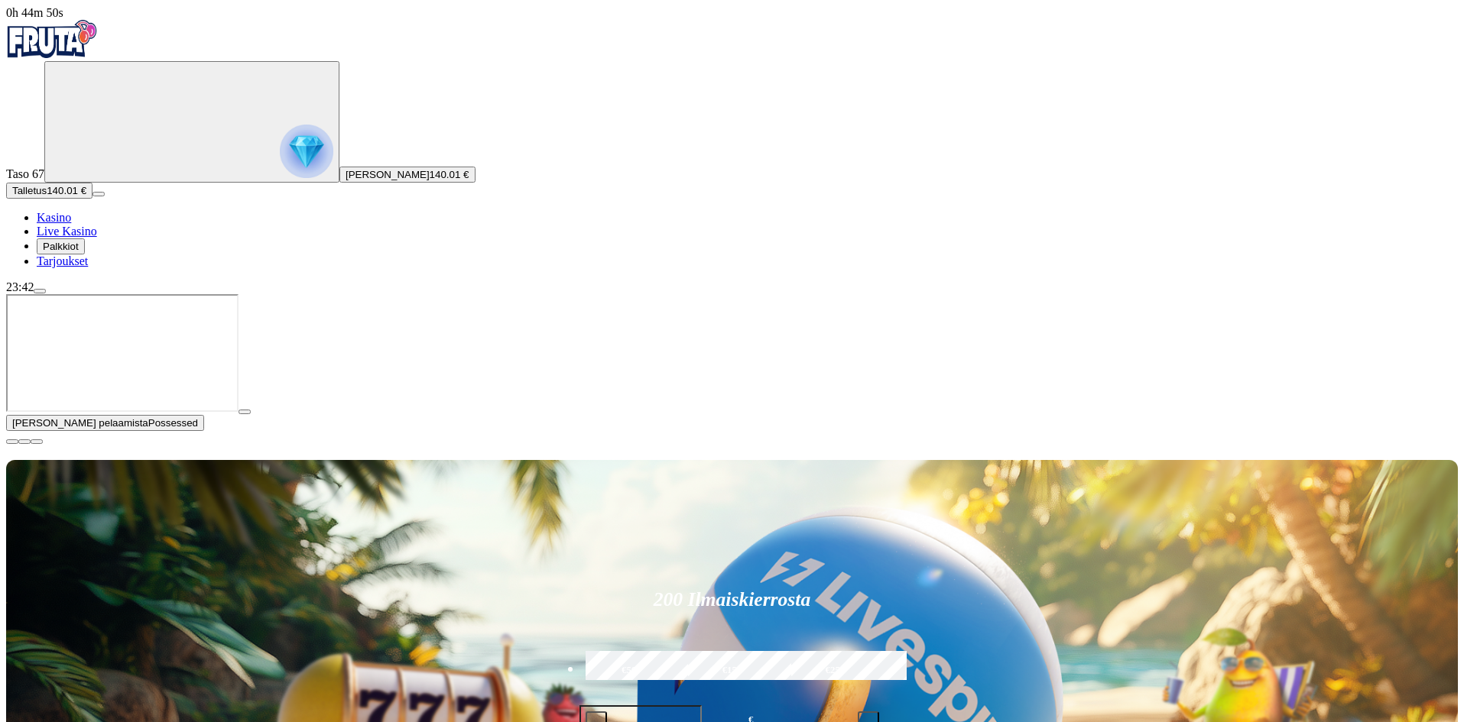
click at [18, 444] on button "button" at bounding box center [12, 442] width 12 height 5
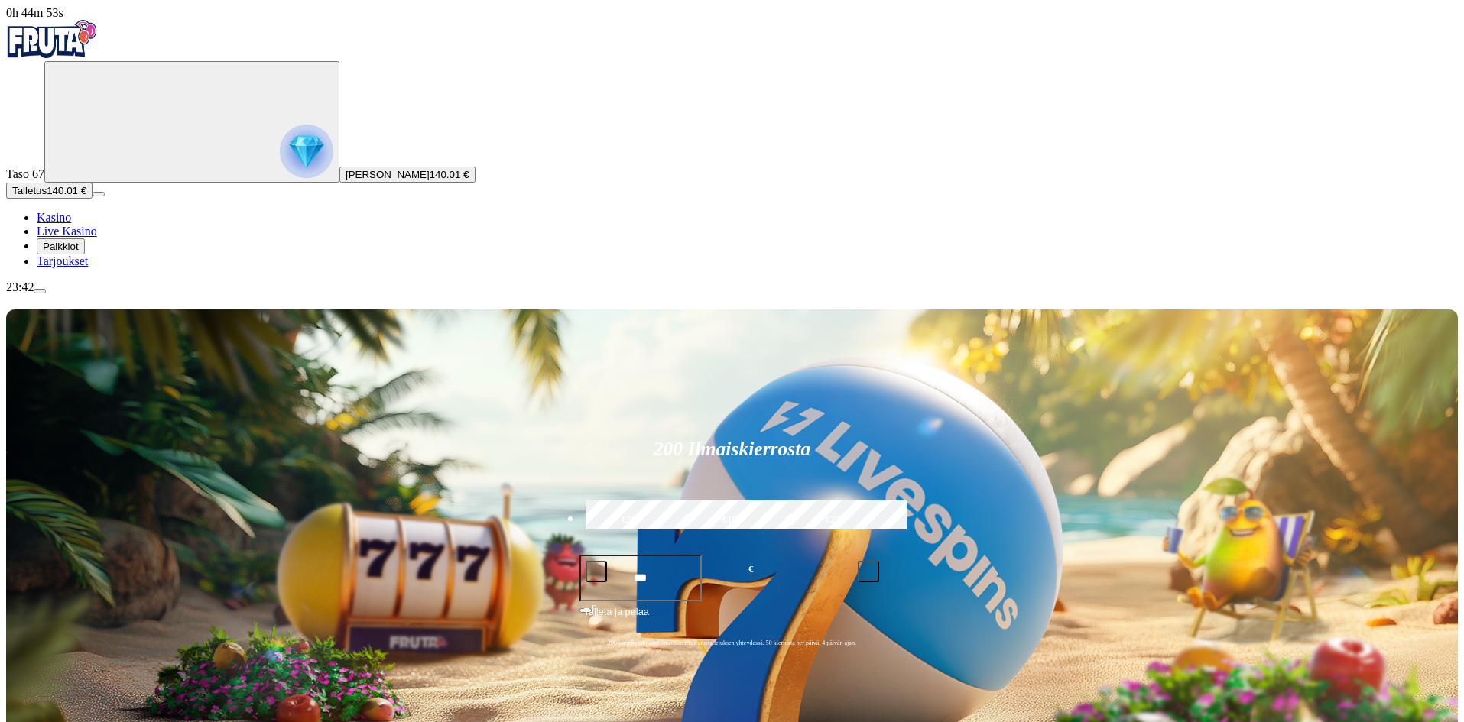
drag, startPoint x: 1441, startPoint y: 603, endPoint x: 1348, endPoint y: 582, distance: 95.5
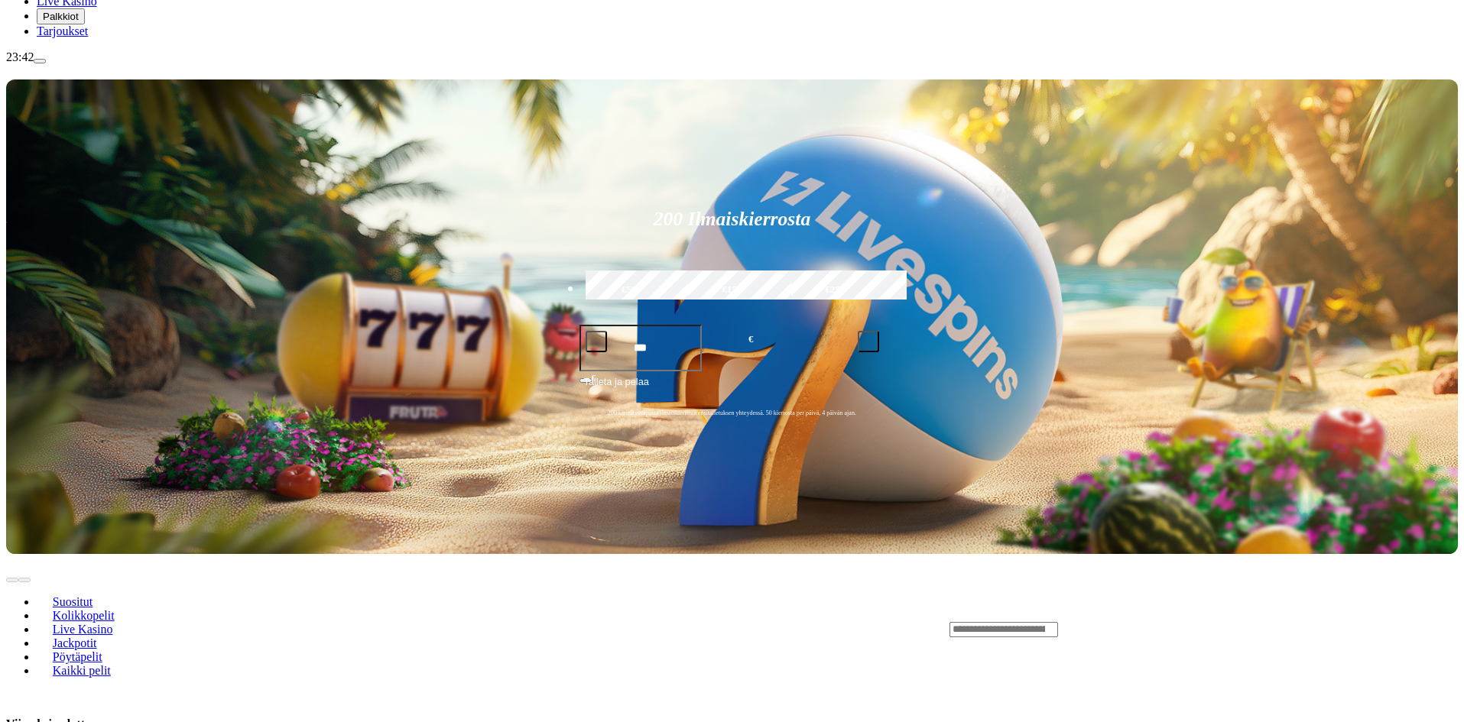
scroll to position [306, 0]
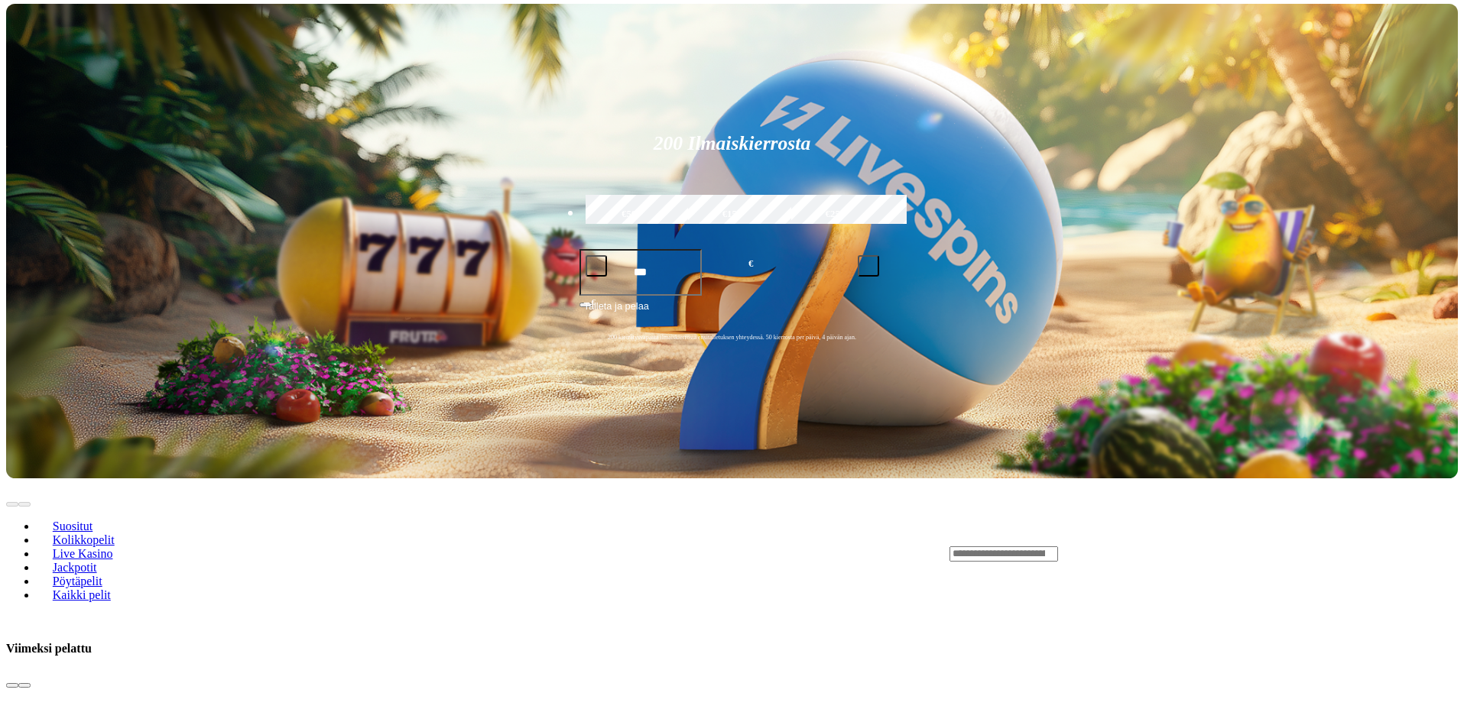
drag, startPoint x: 1075, startPoint y: 137, endPoint x: 1080, endPoint y: 150, distance: 13.8
click at [1058, 547] on input "Search" at bounding box center [1003, 554] width 109 height 15
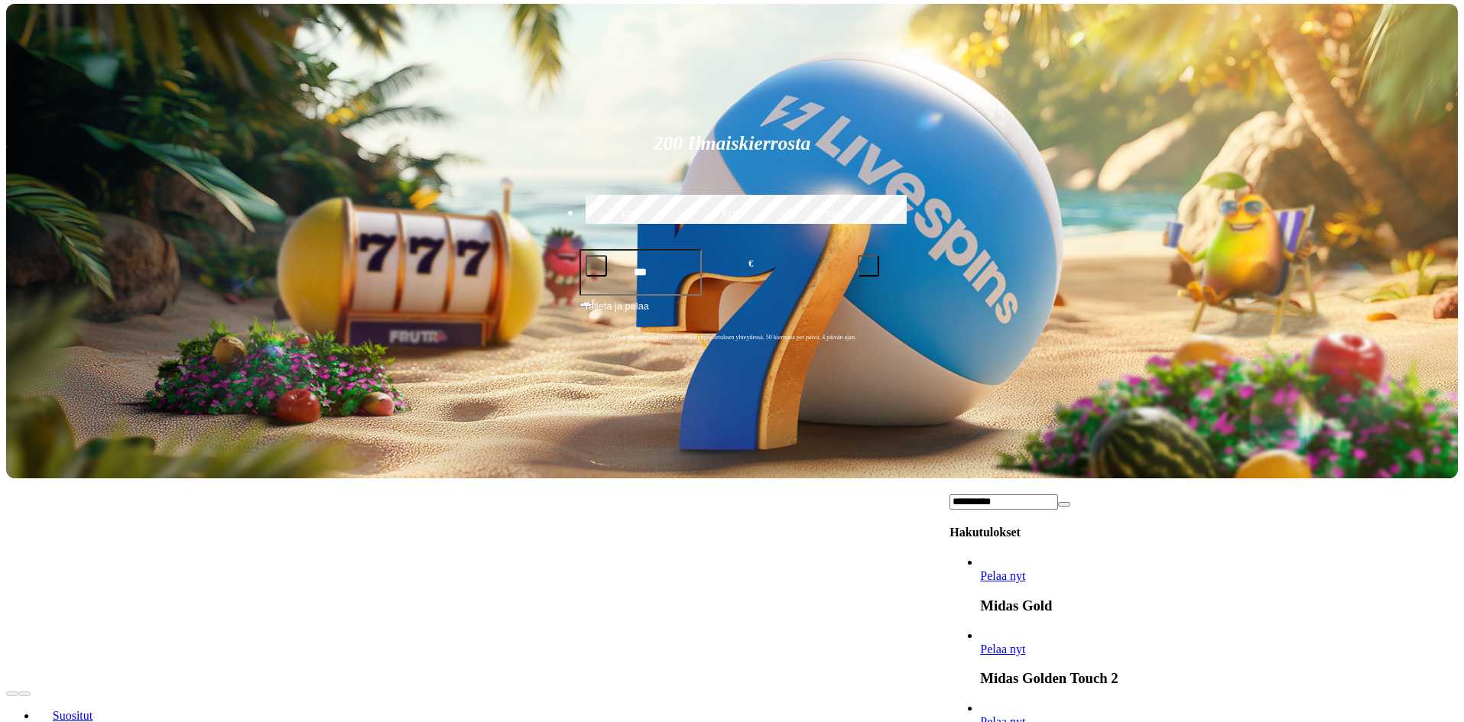
type input "**********"
click at [1025, 643] on span "Pelaa nyt" at bounding box center [1002, 649] width 45 height 13
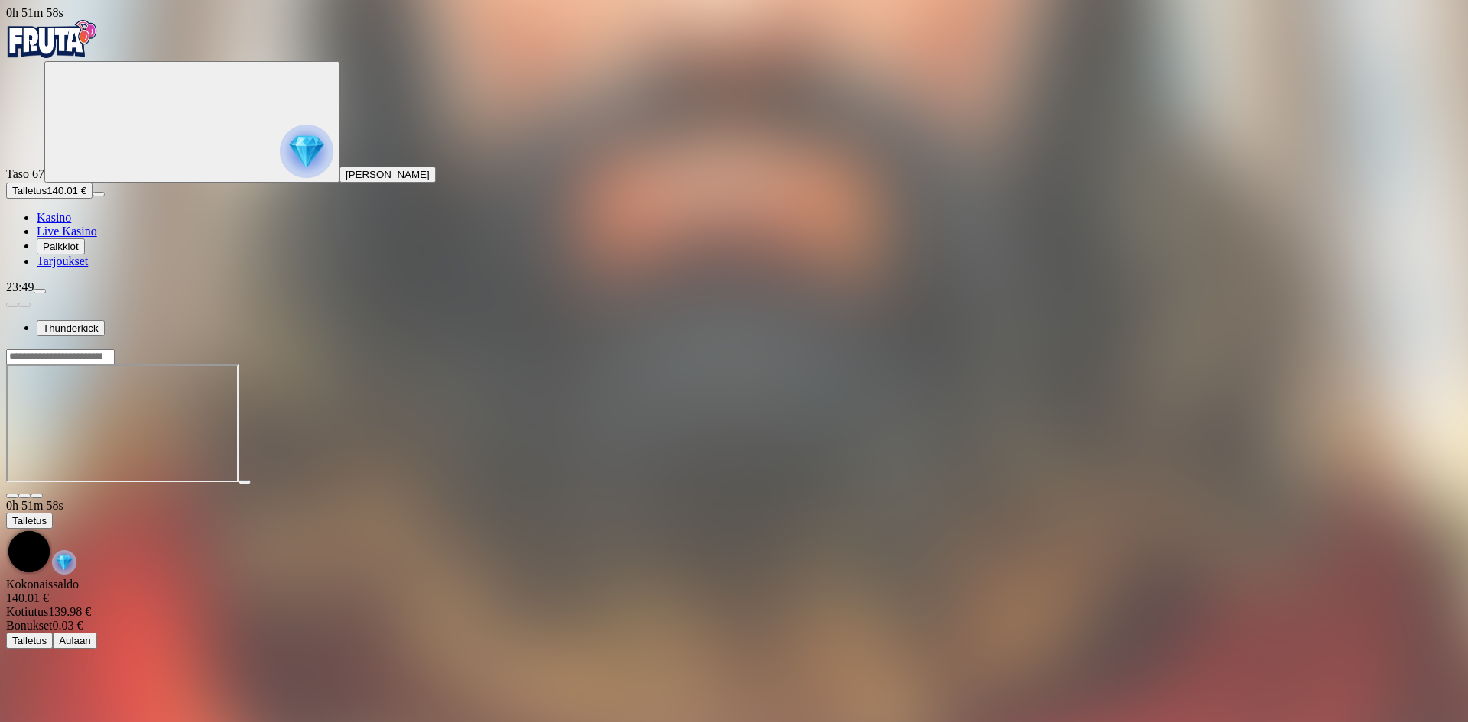
click at [280, 154] on img "Primary" at bounding box center [307, 152] width 54 height 54
